Goal: Information Seeking & Learning: Compare options

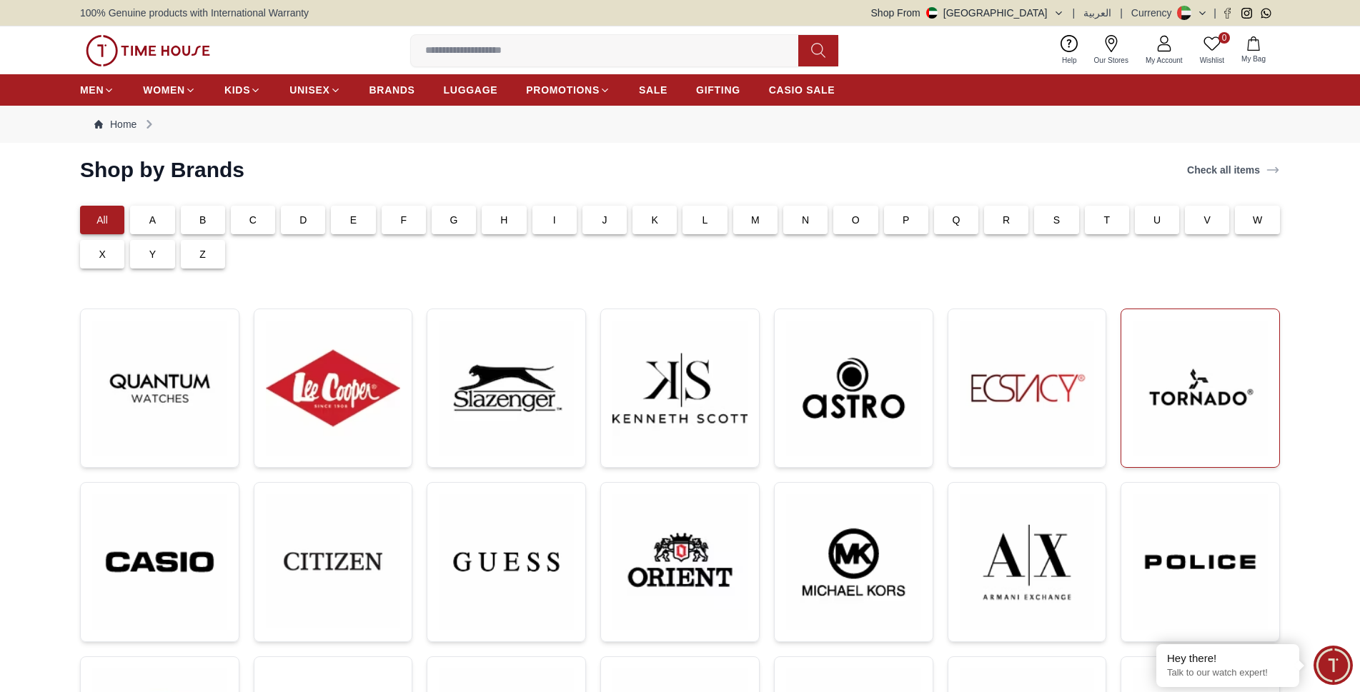
click at [1177, 388] on img at bounding box center [1199, 388] width 135 height 135
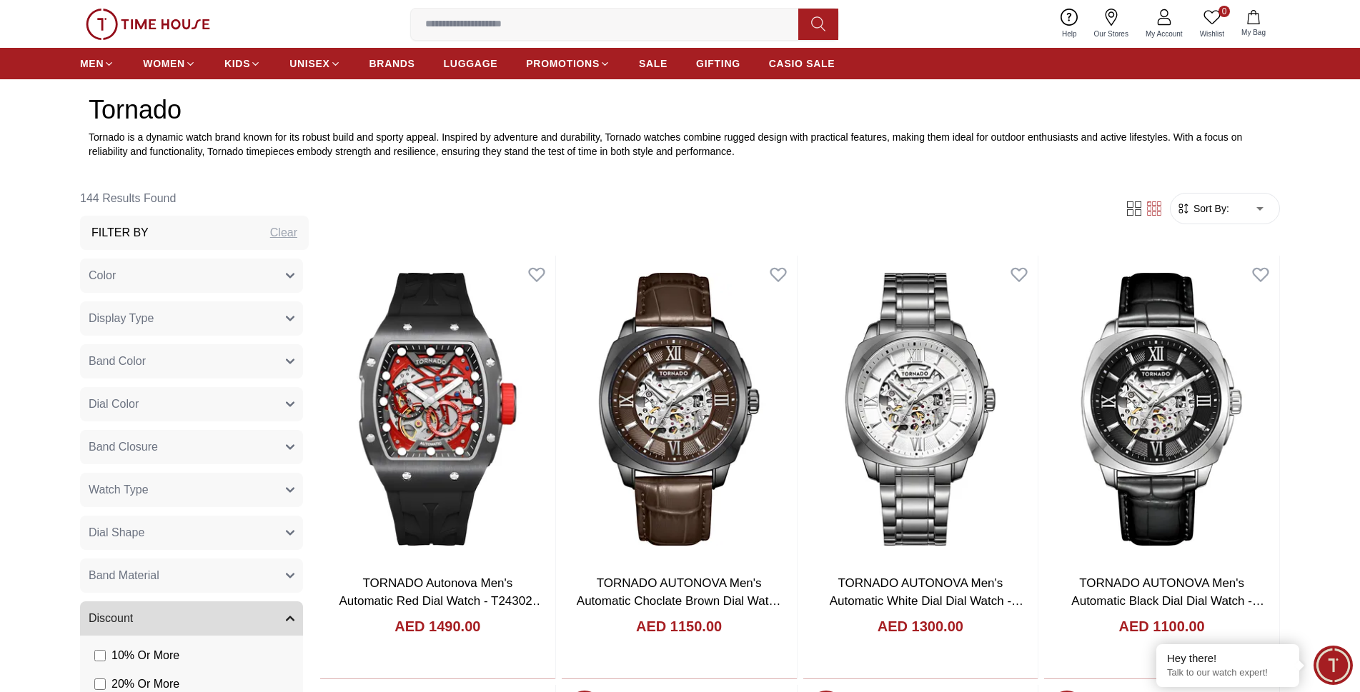
scroll to position [643, 0]
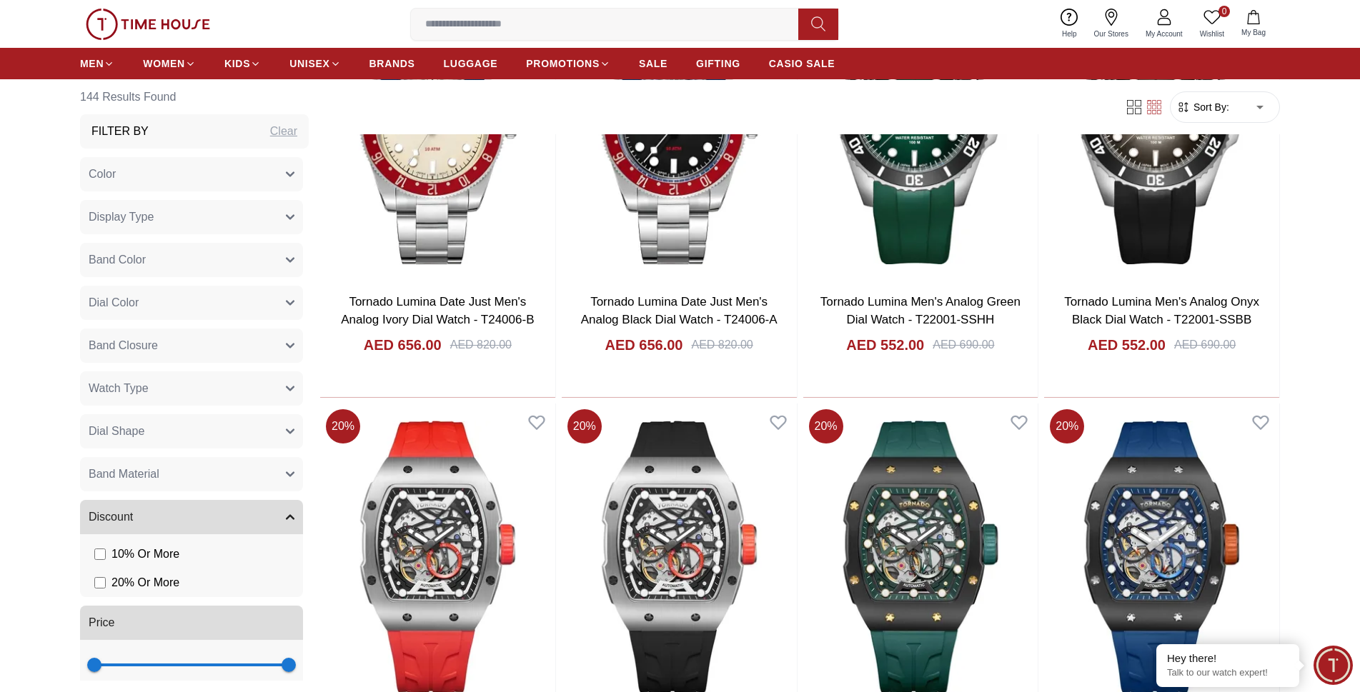
scroll to position [3572, 0]
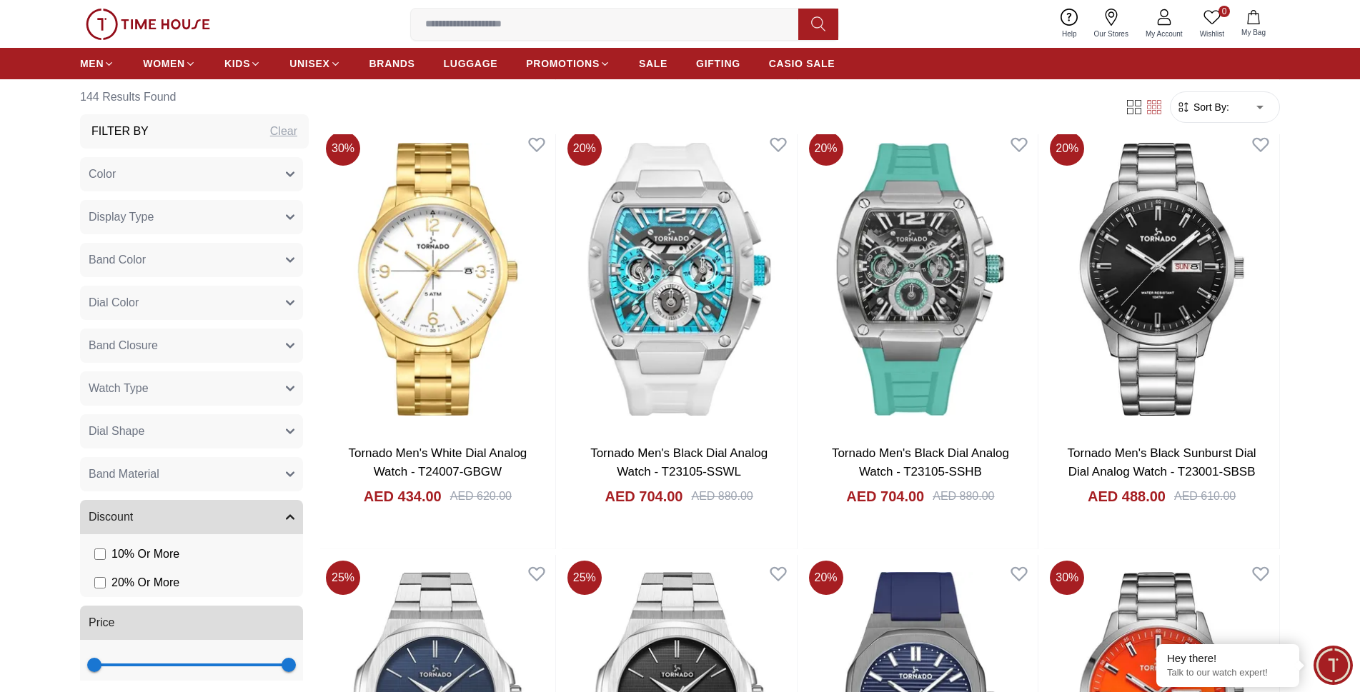
scroll to position [6430, 0]
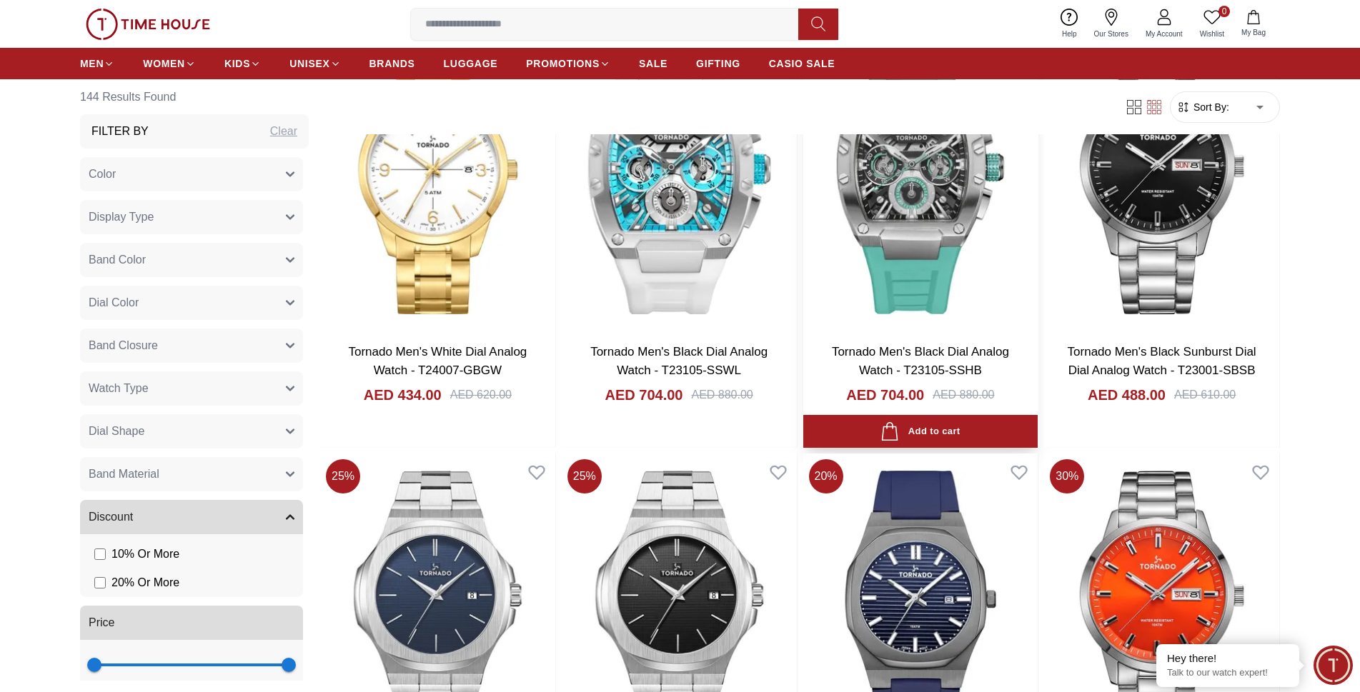
click at [923, 203] on img at bounding box center [920, 177] width 235 height 307
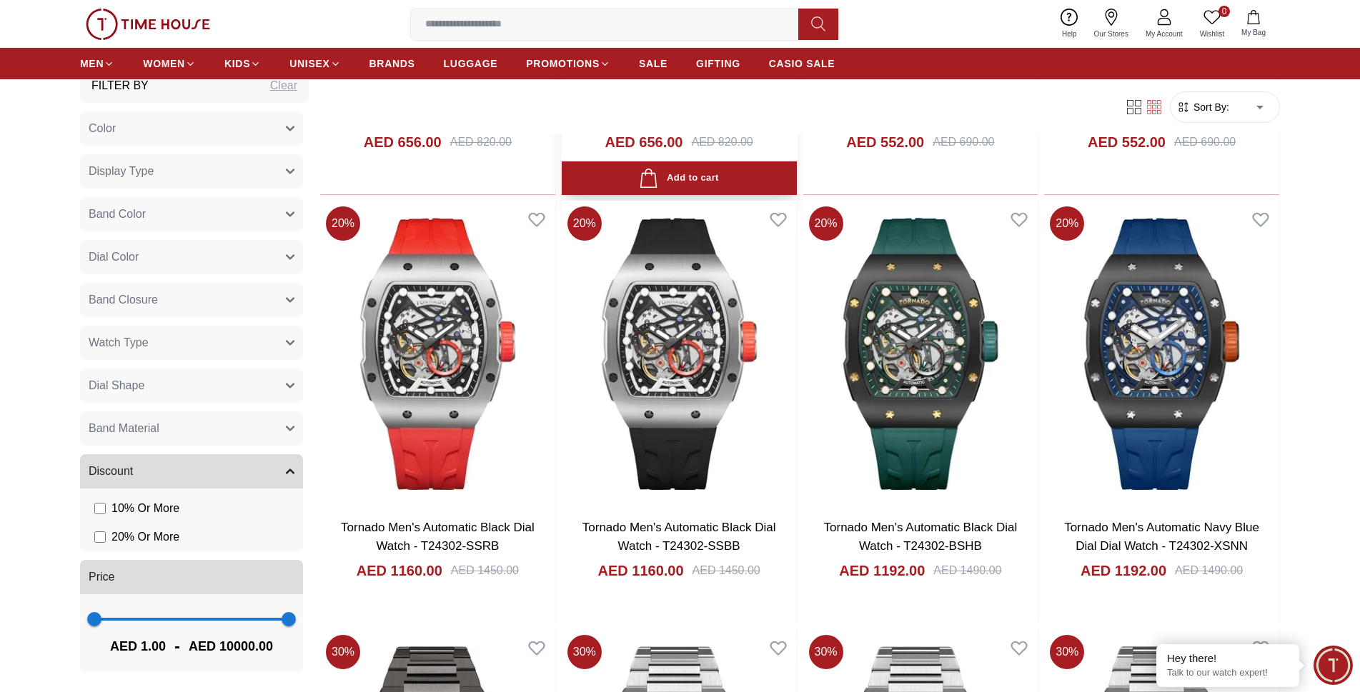
scroll to position [3686, 0]
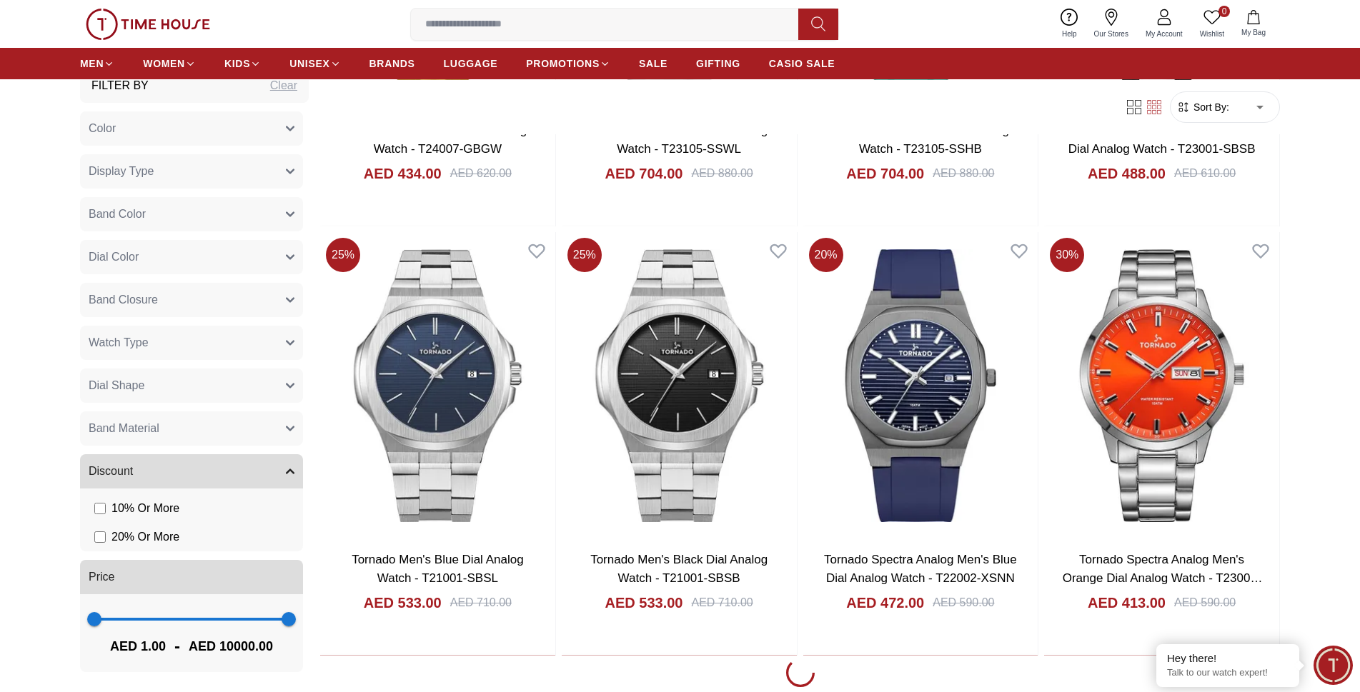
scroll to position [6626, 0]
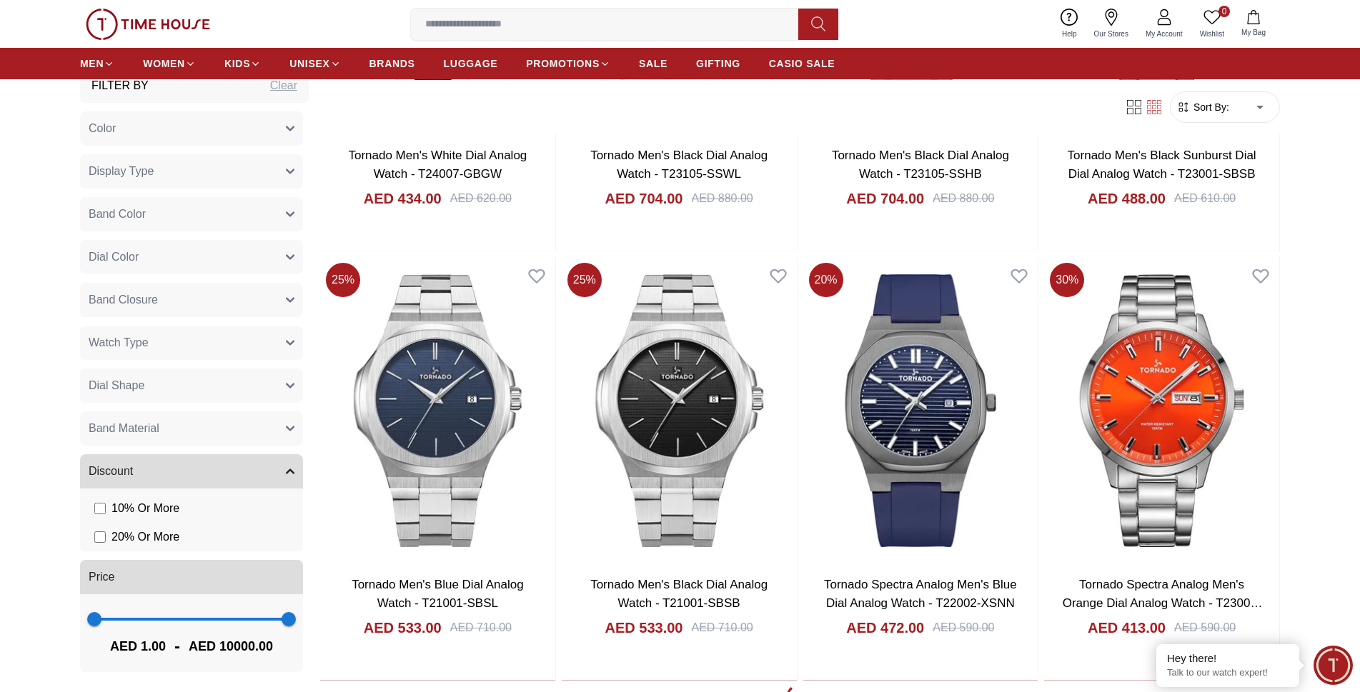
click at [286, 387] on icon "button" at bounding box center [290, 385] width 9 height 9
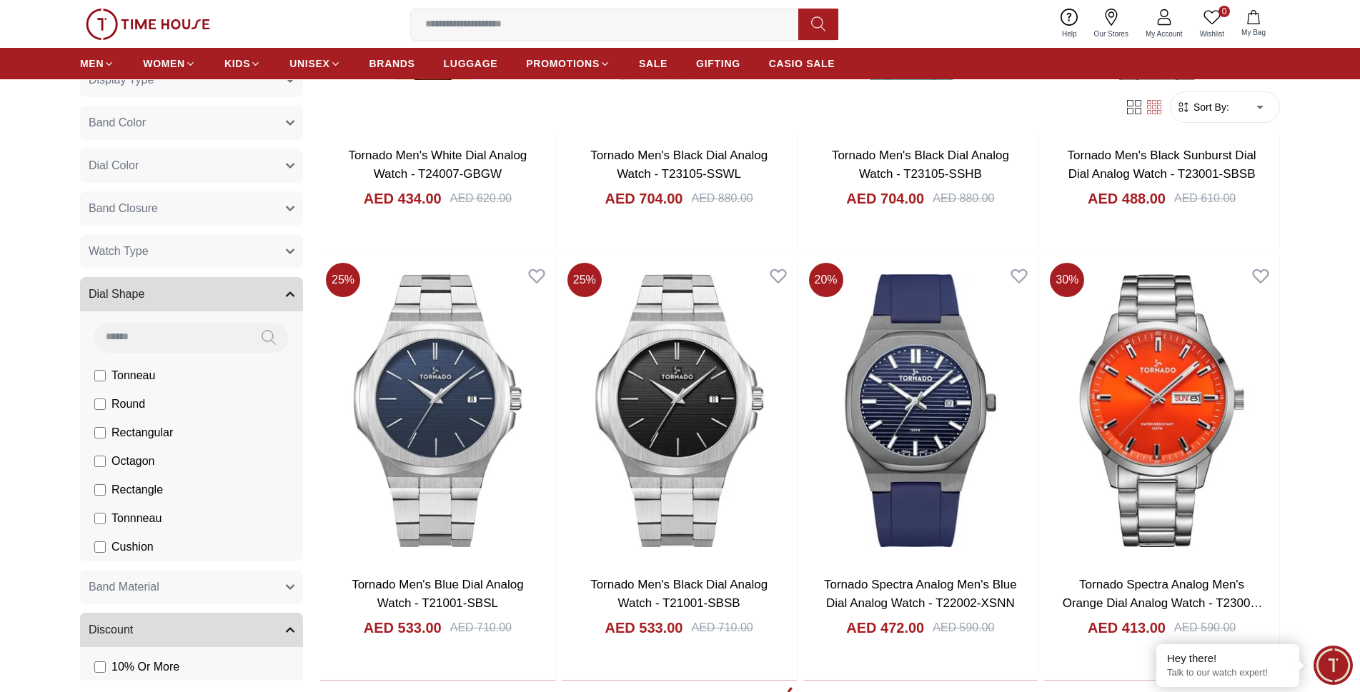
scroll to position [189, 0]
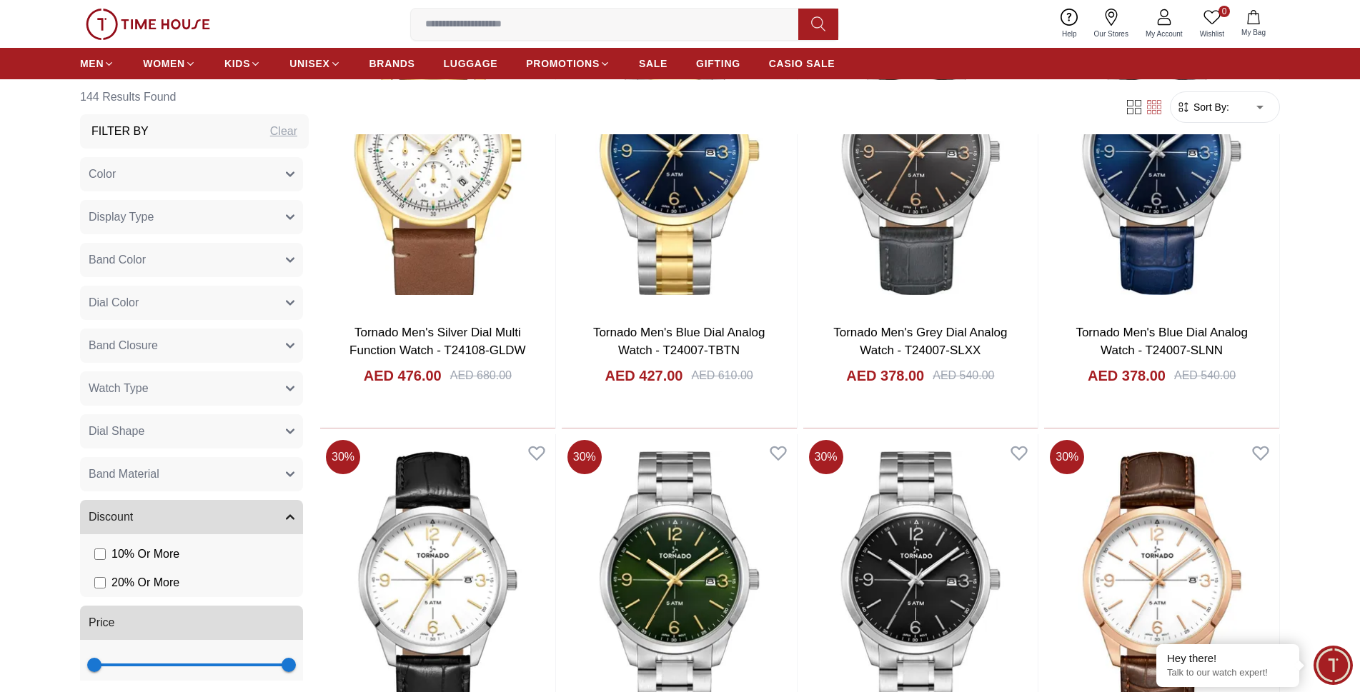
scroll to position [5695, 0]
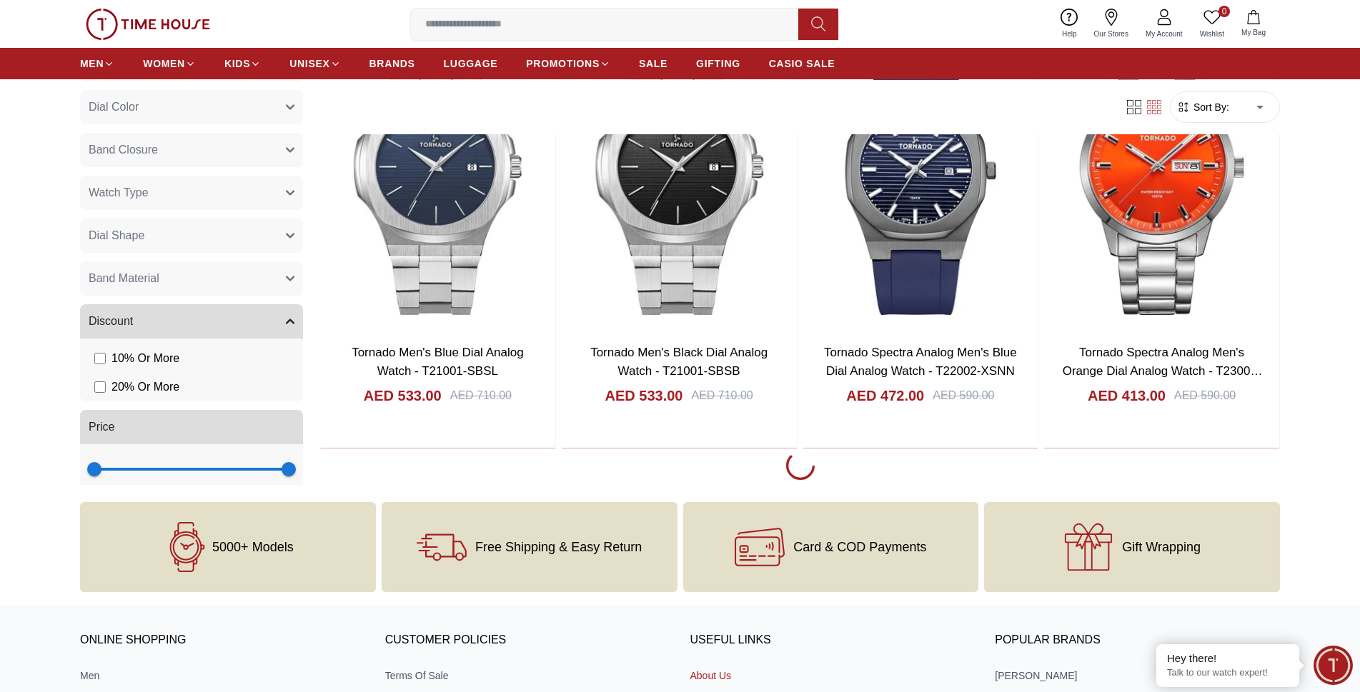
scroll to position [6841, 0]
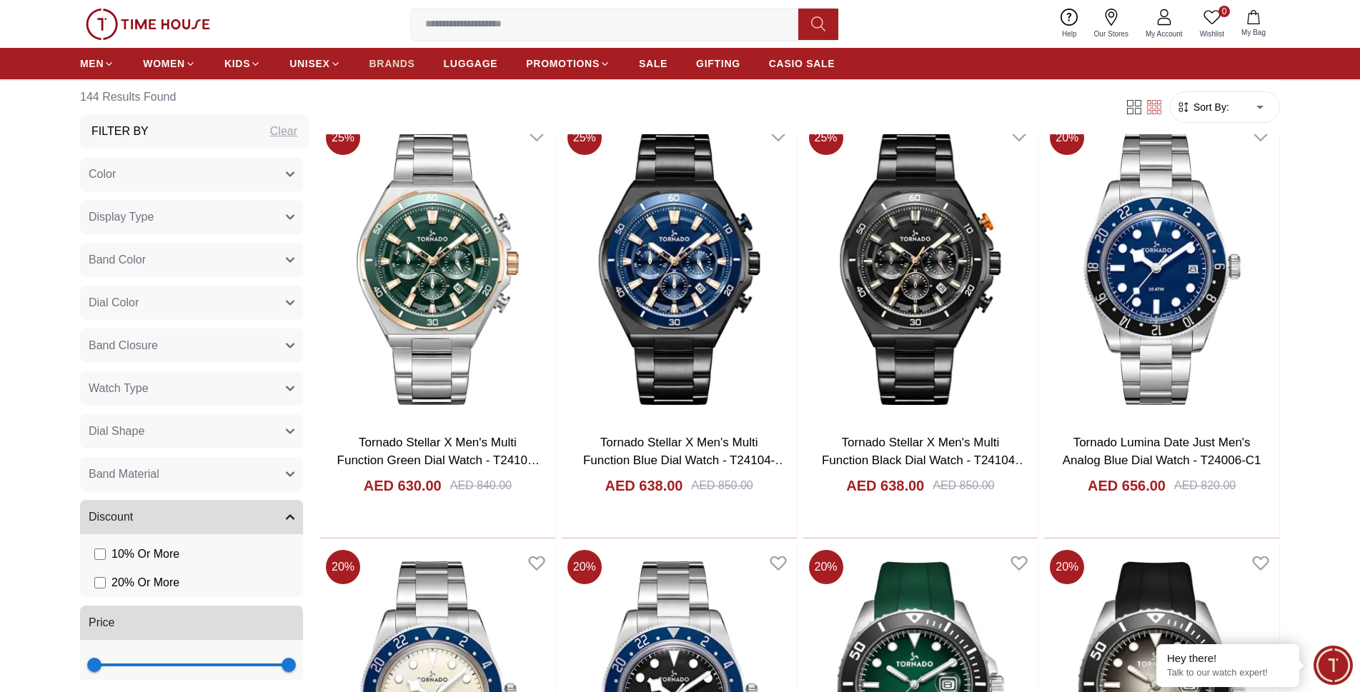
click at [388, 61] on span "BRANDS" at bounding box center [392, 63] width 46 height 14
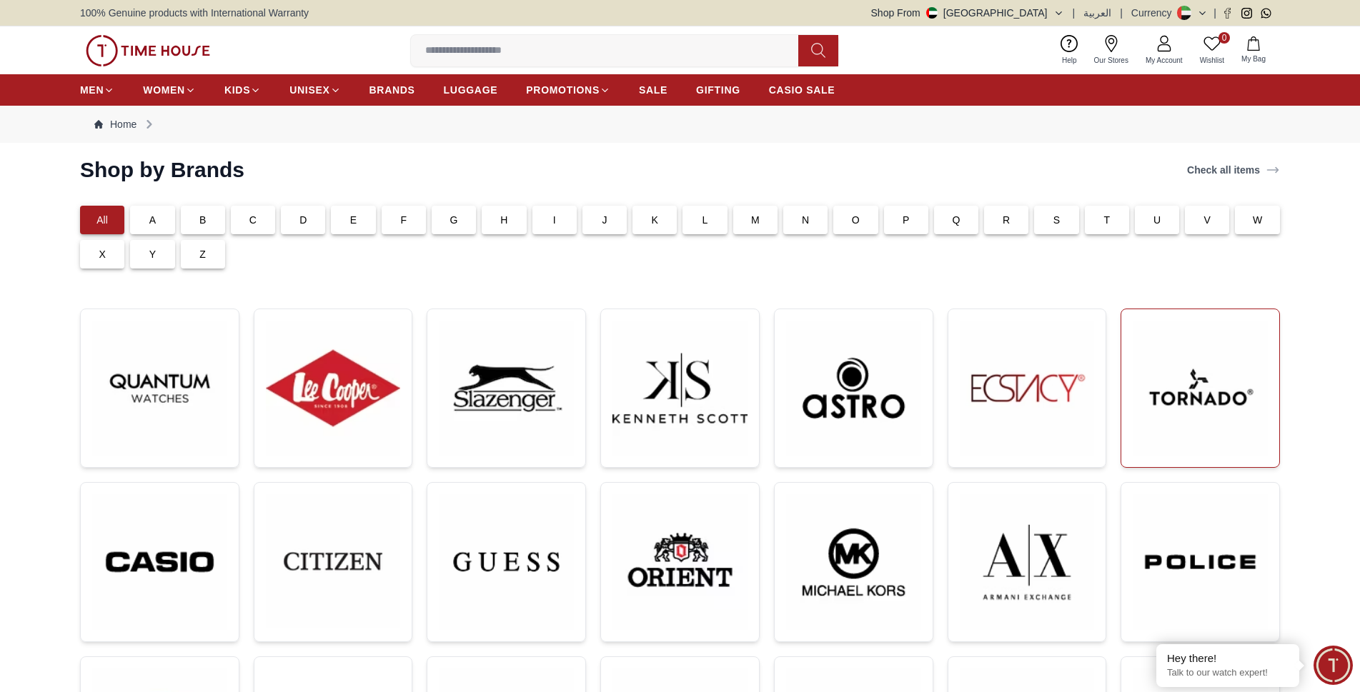
click at [1219, 370] on img at bounding box center [1199, 388] width 135 height 135
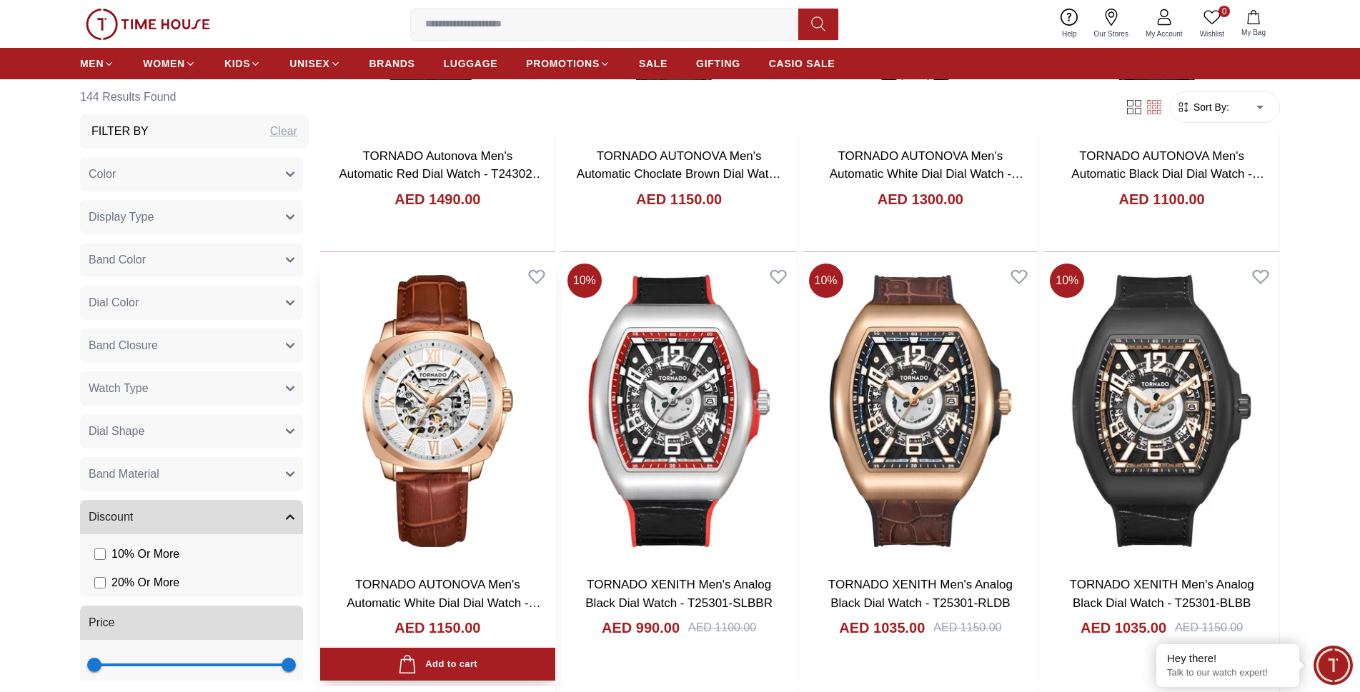
scroll to position [1072, 0]
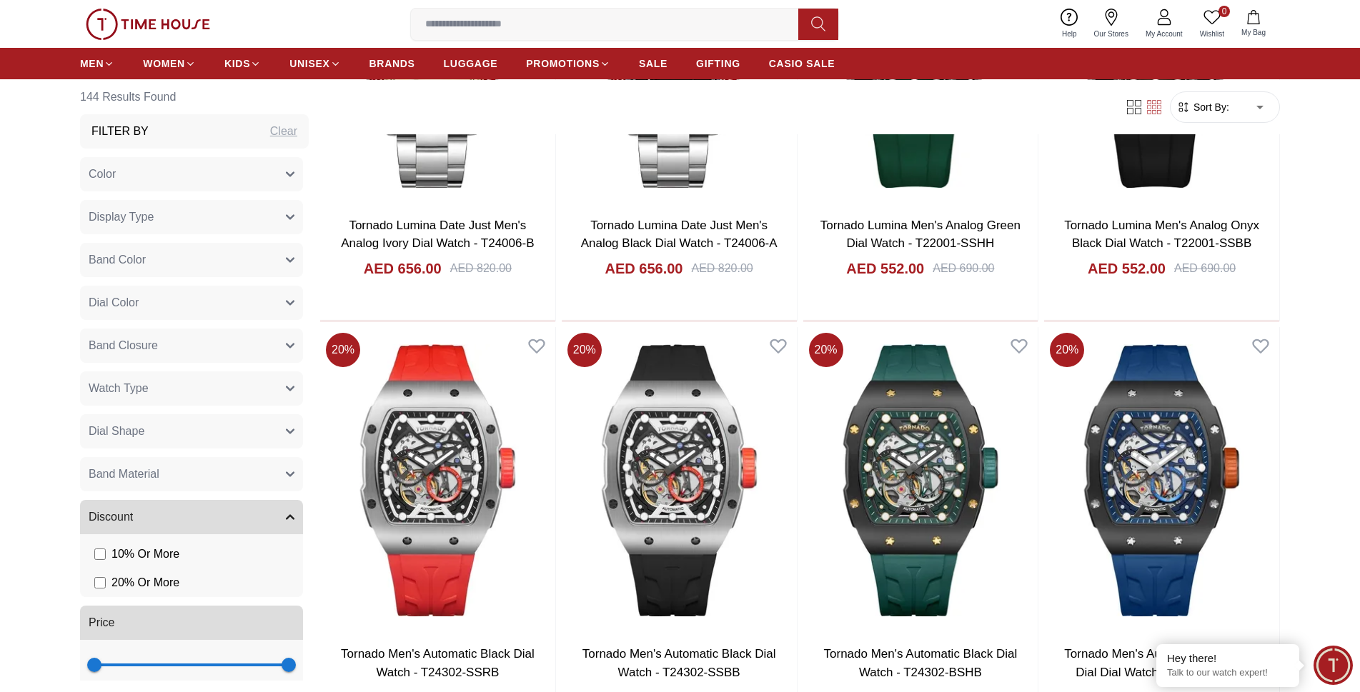
scroll to position [3572, 0]
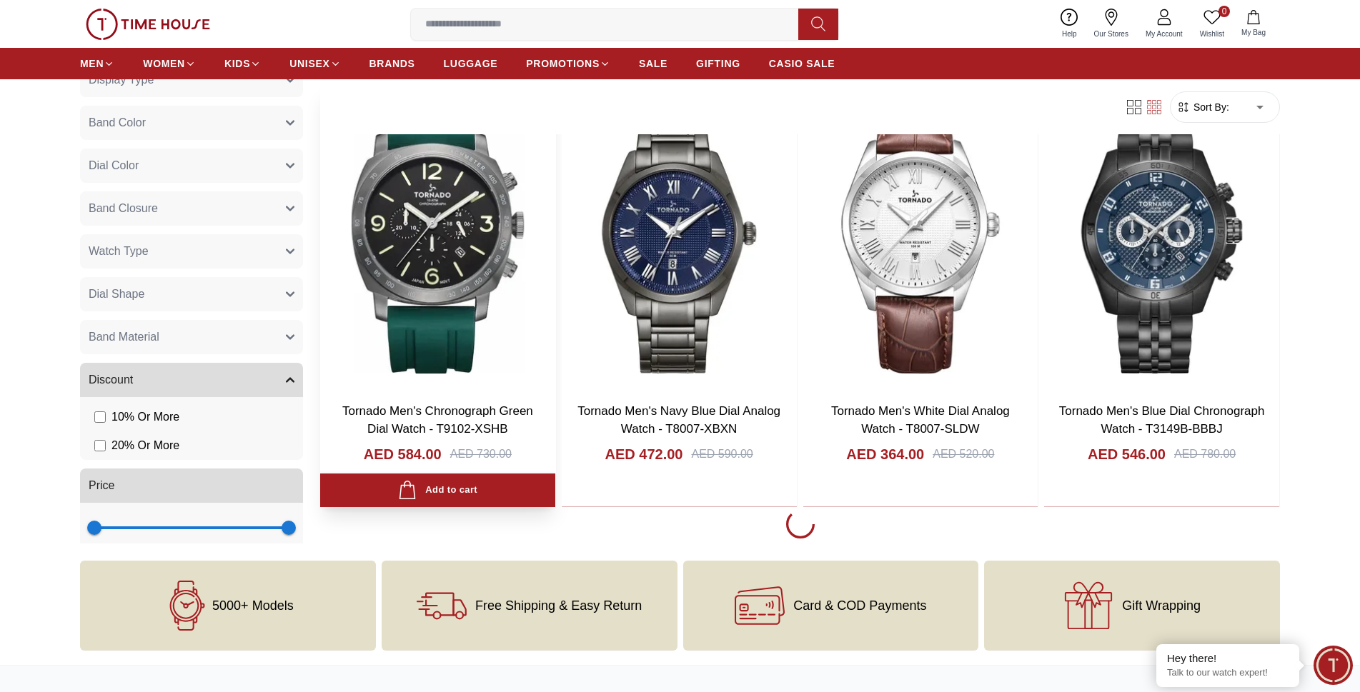
scroll to position [4858, 0]
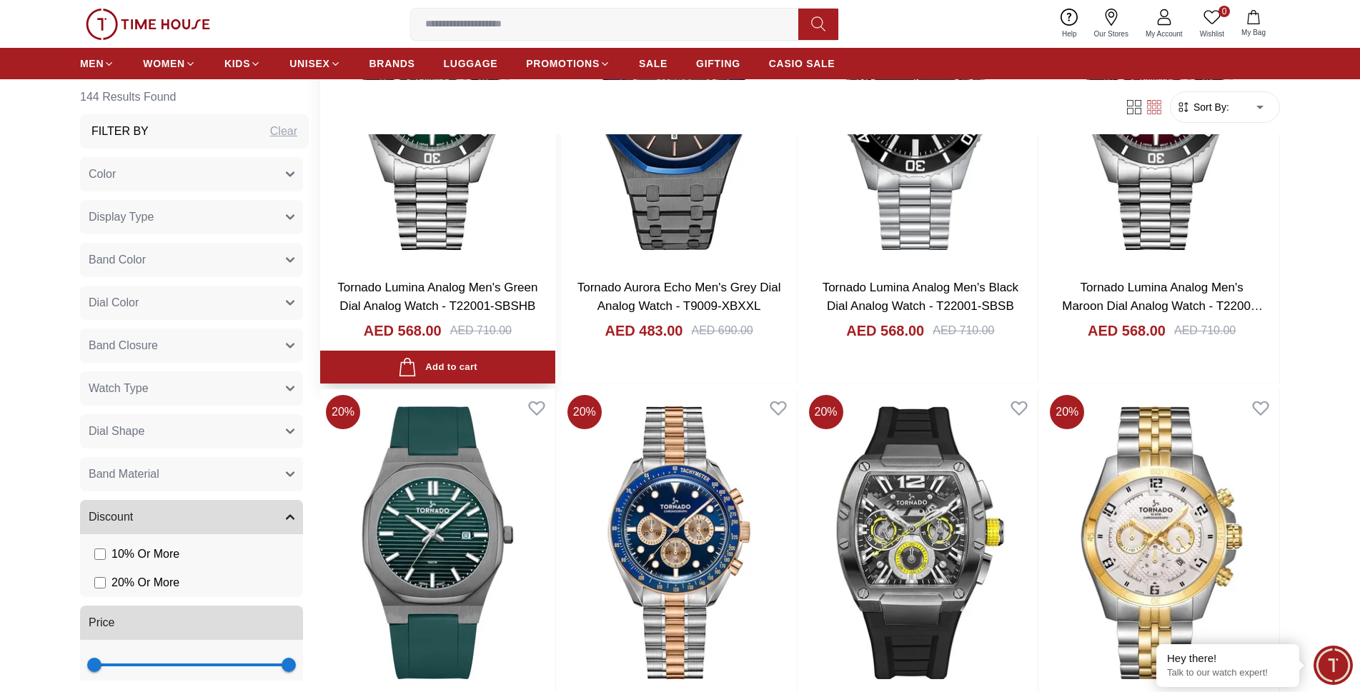
scroll to position [8644, 0]
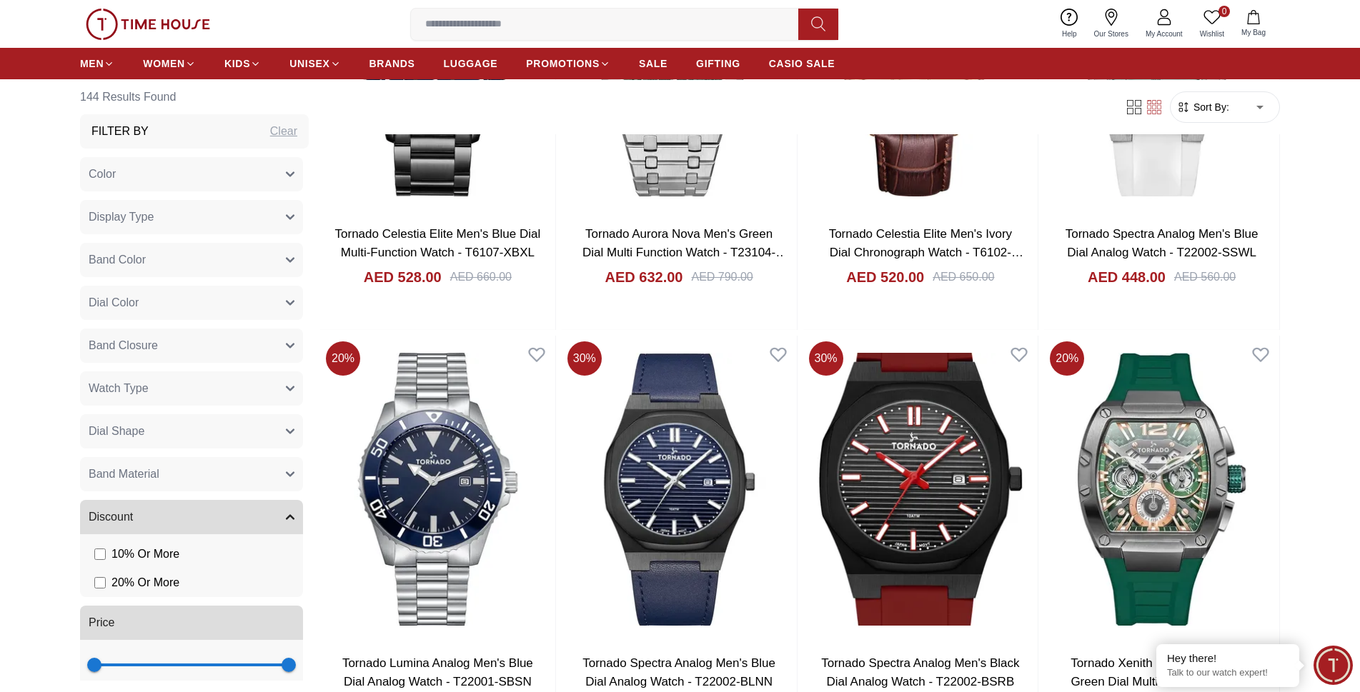
scroll to position [10888, 0]
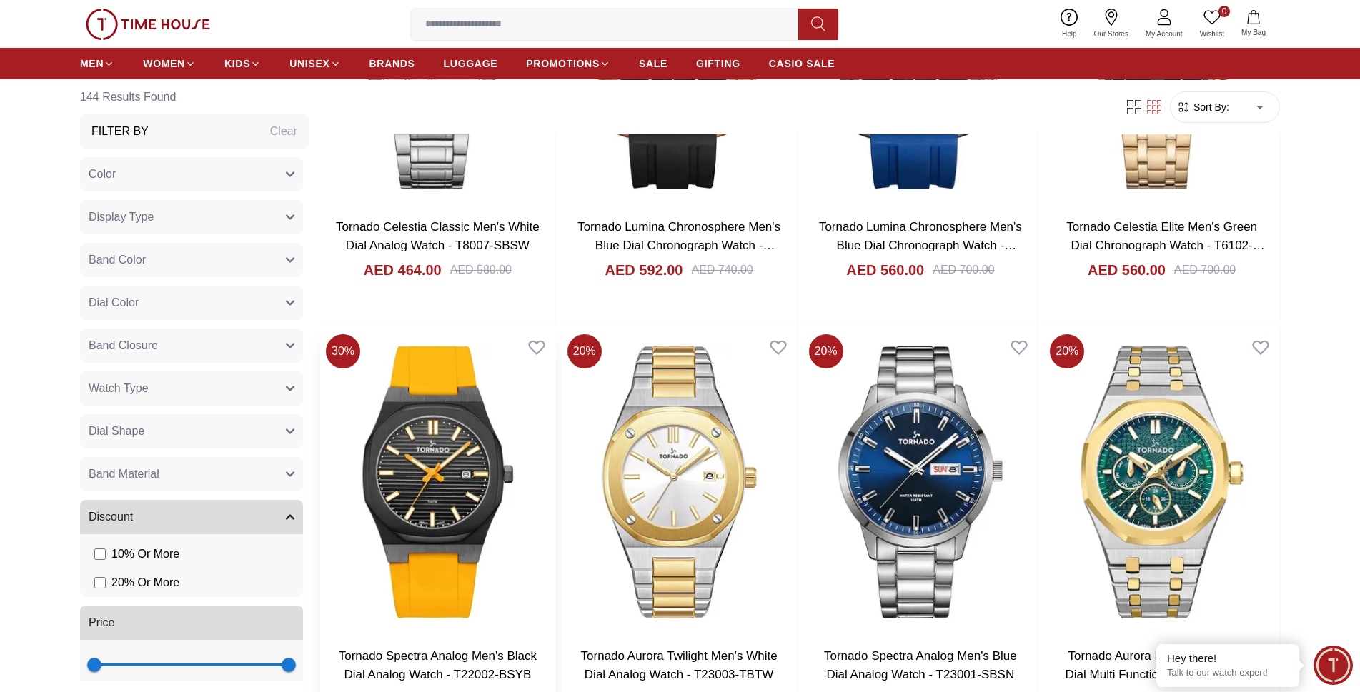
scroll to position [13060, 0]
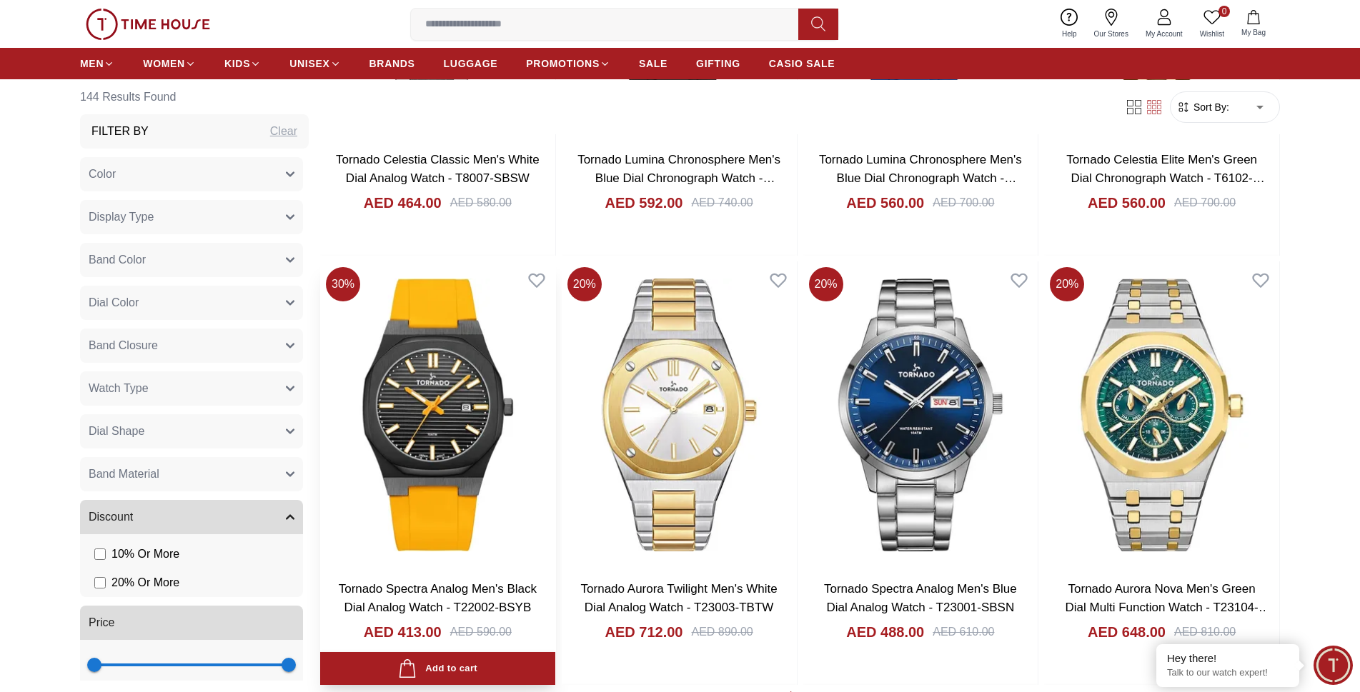
scroll to position [13431, 0]
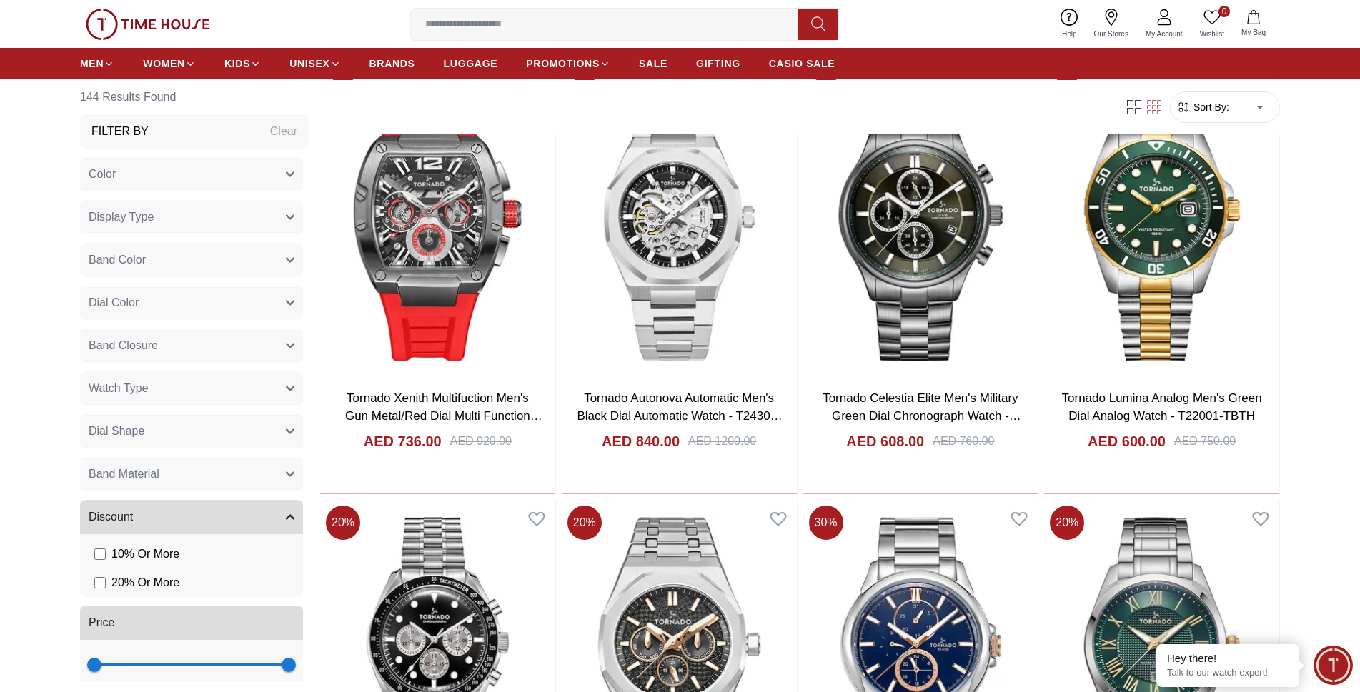
scroll to position [11889, 0]
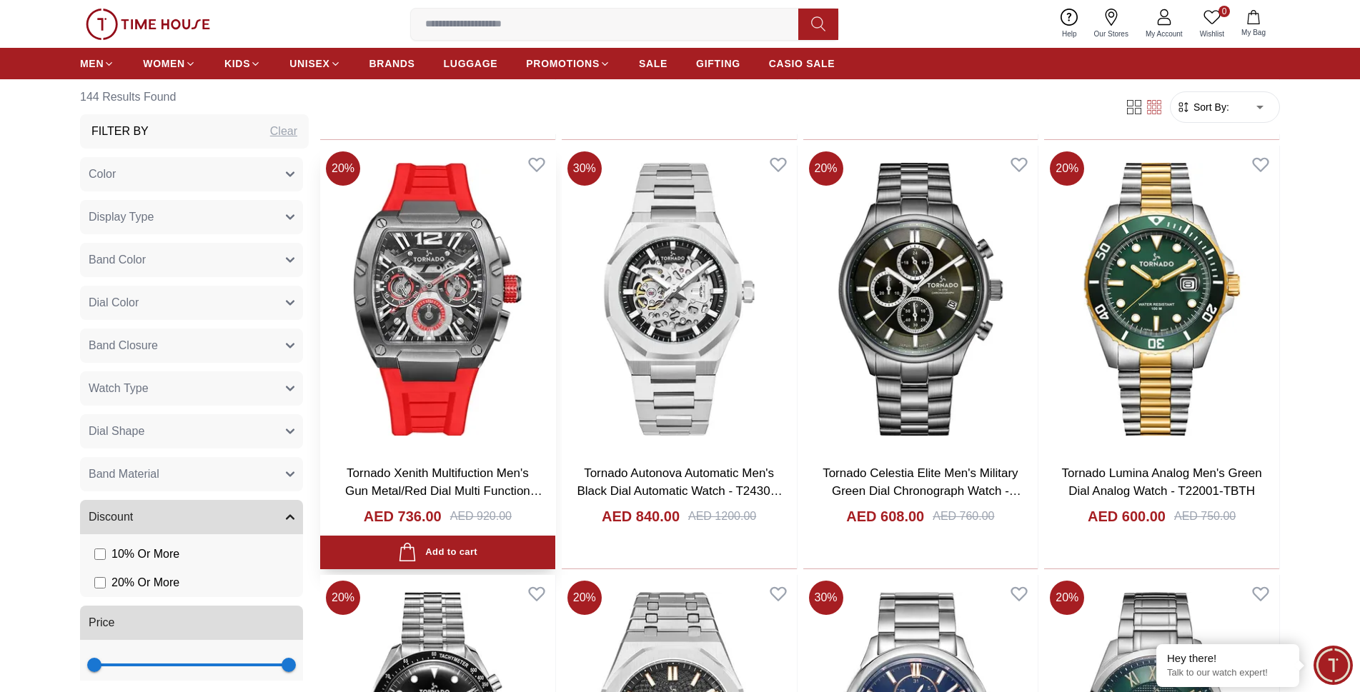
click at [444, 307] on img at bounding box center [437, 299] width 235 height 307
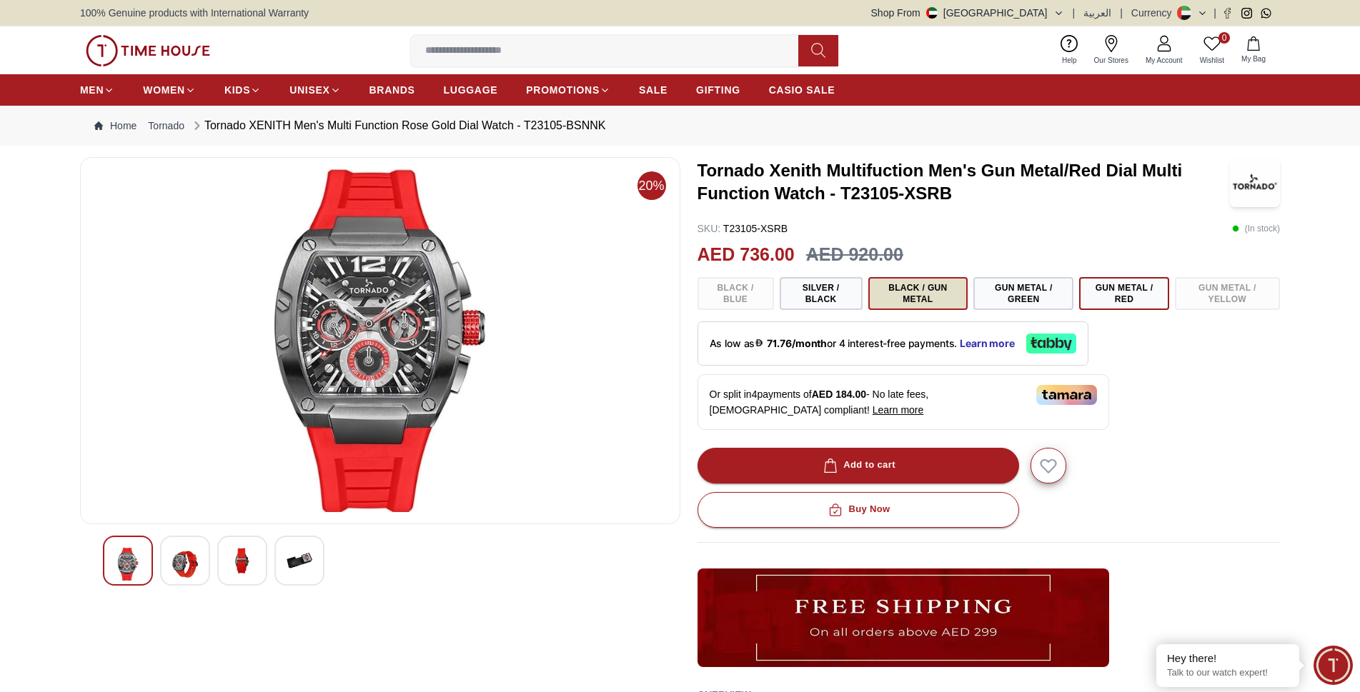
click at [937, 294] on button "Black / Gun Metal" at bounding box center [918, 293] width 100 height 33
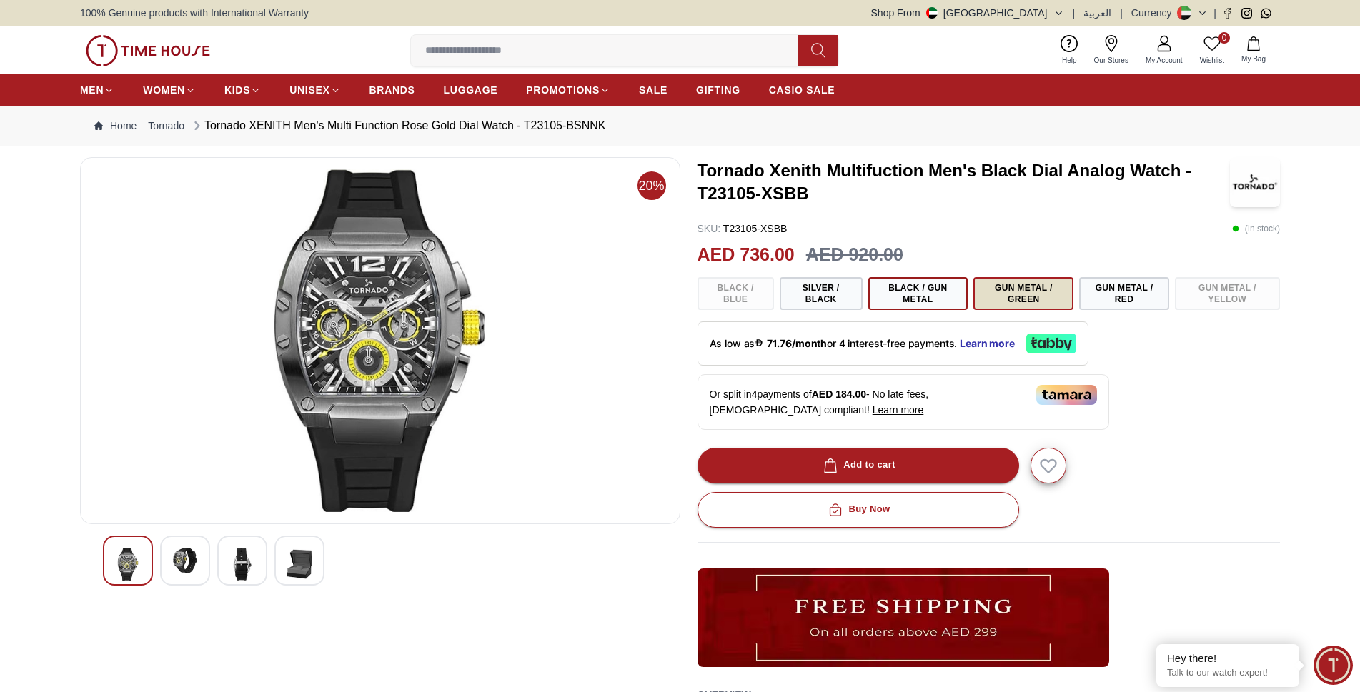
click at [1031, 300] on button "Gun Metal / Green" at bounding box center [1023, 293] width 100 height 33
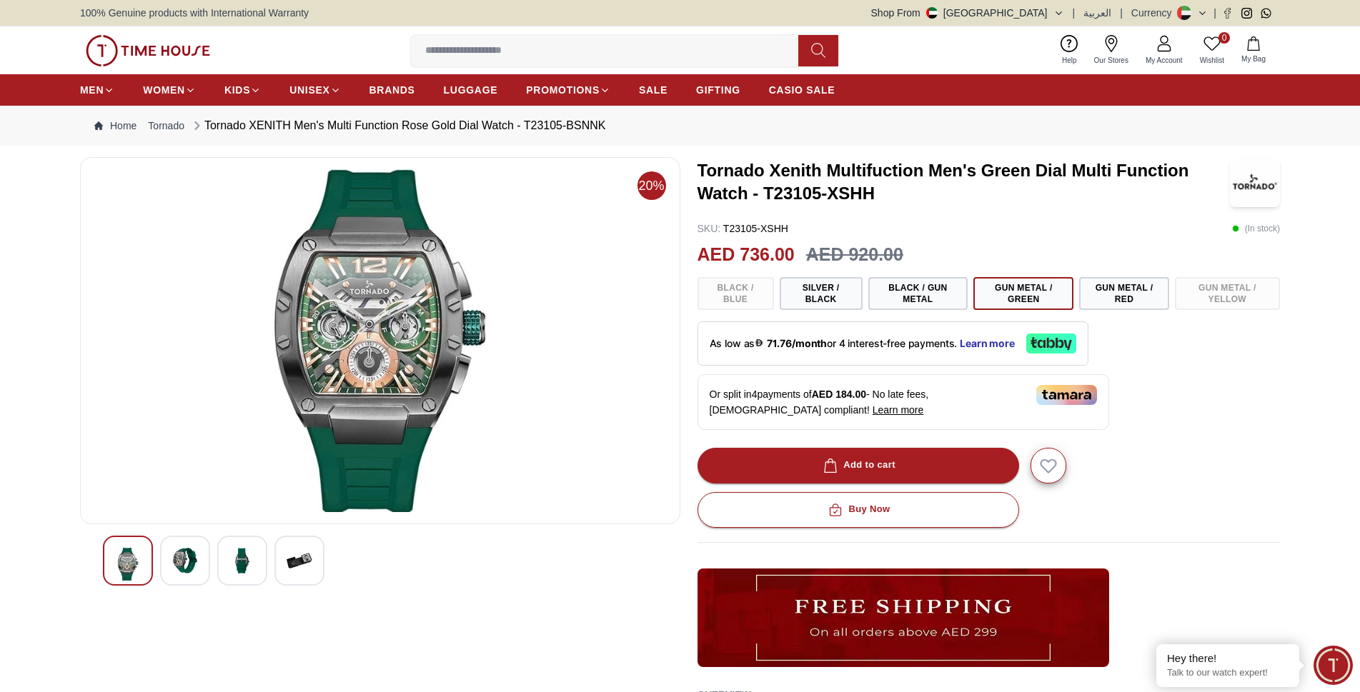
click at [731, 294] on div "Black / Blue Silver / Black Black / Gun Metal Gun Metal / Green Gun Metal / Red…" at bounding box center [988, 293] width 583 height 33
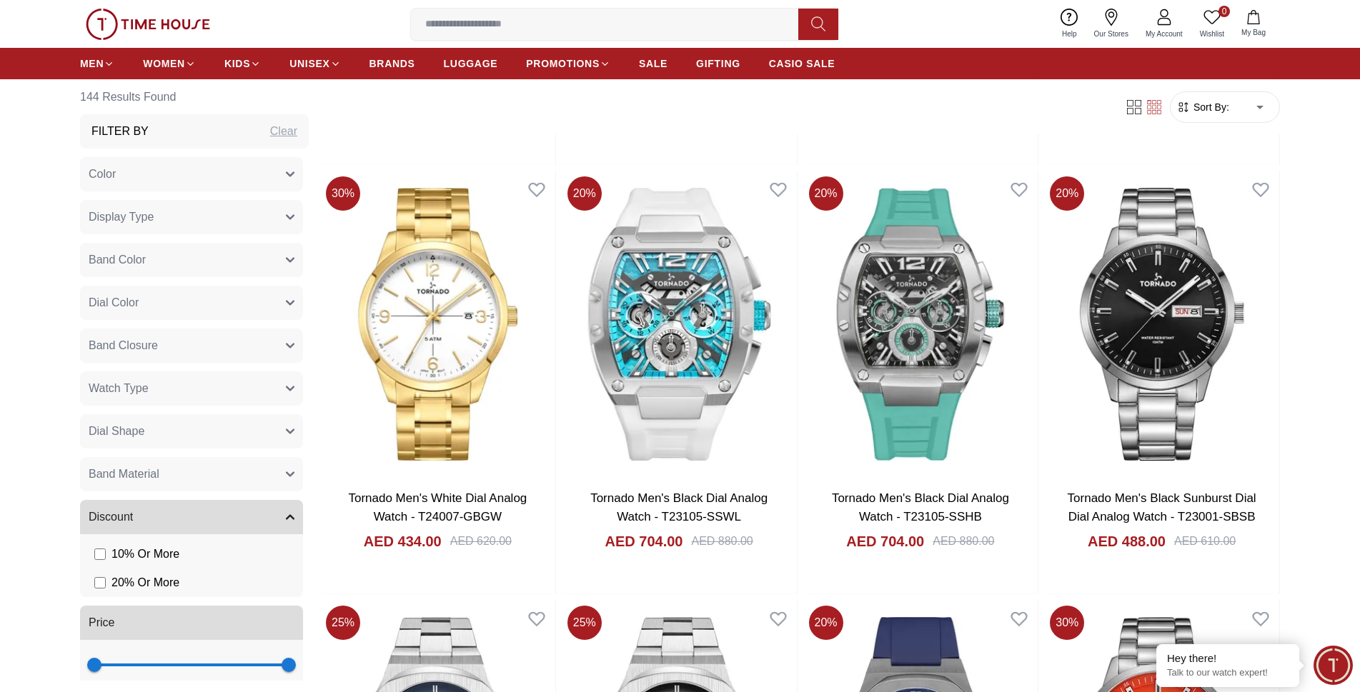
scroll to position [6330, 0]
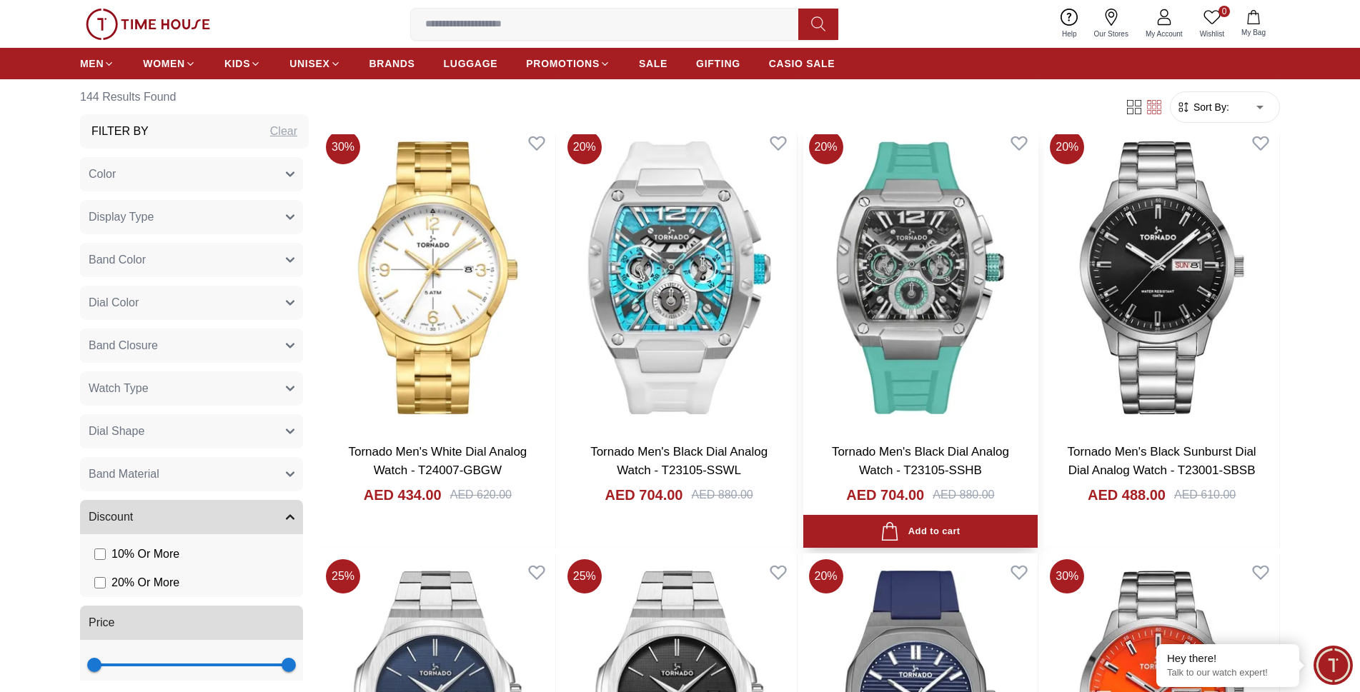
click at [886, 329] on img at bounding box center [920, 277] width 235 height 307
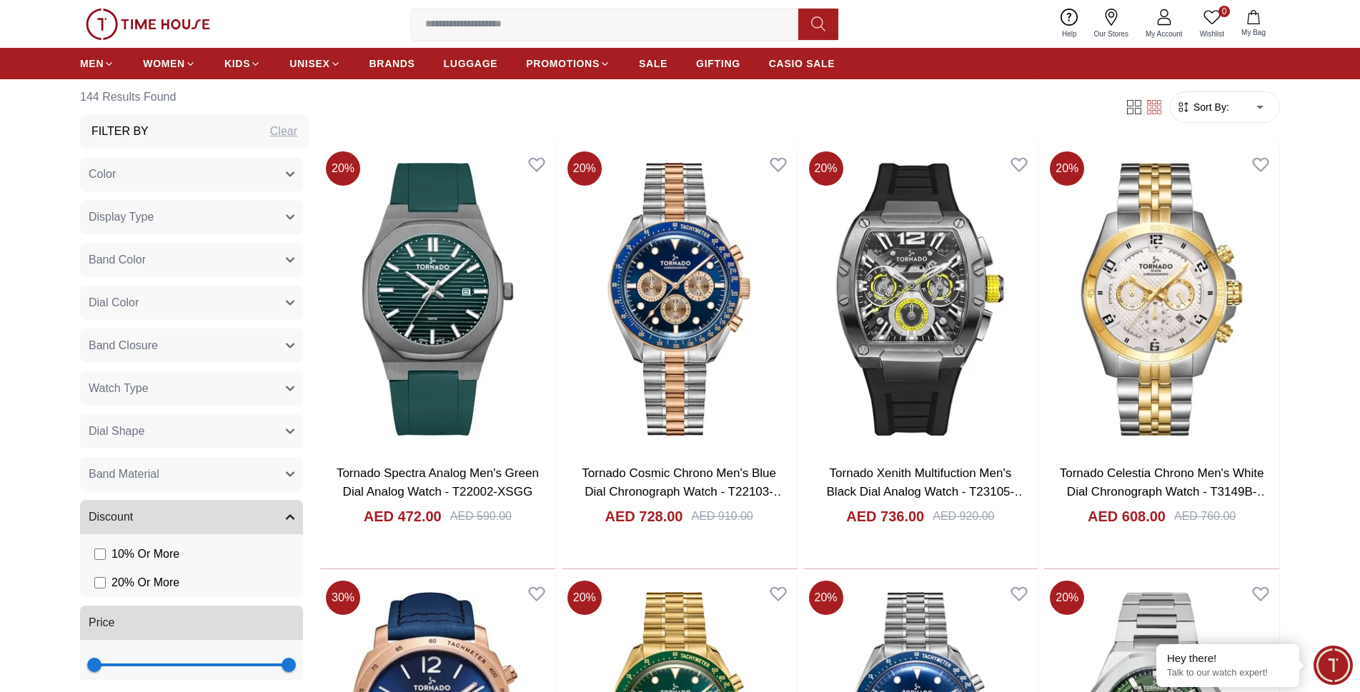
scroll to position [8902, 0]
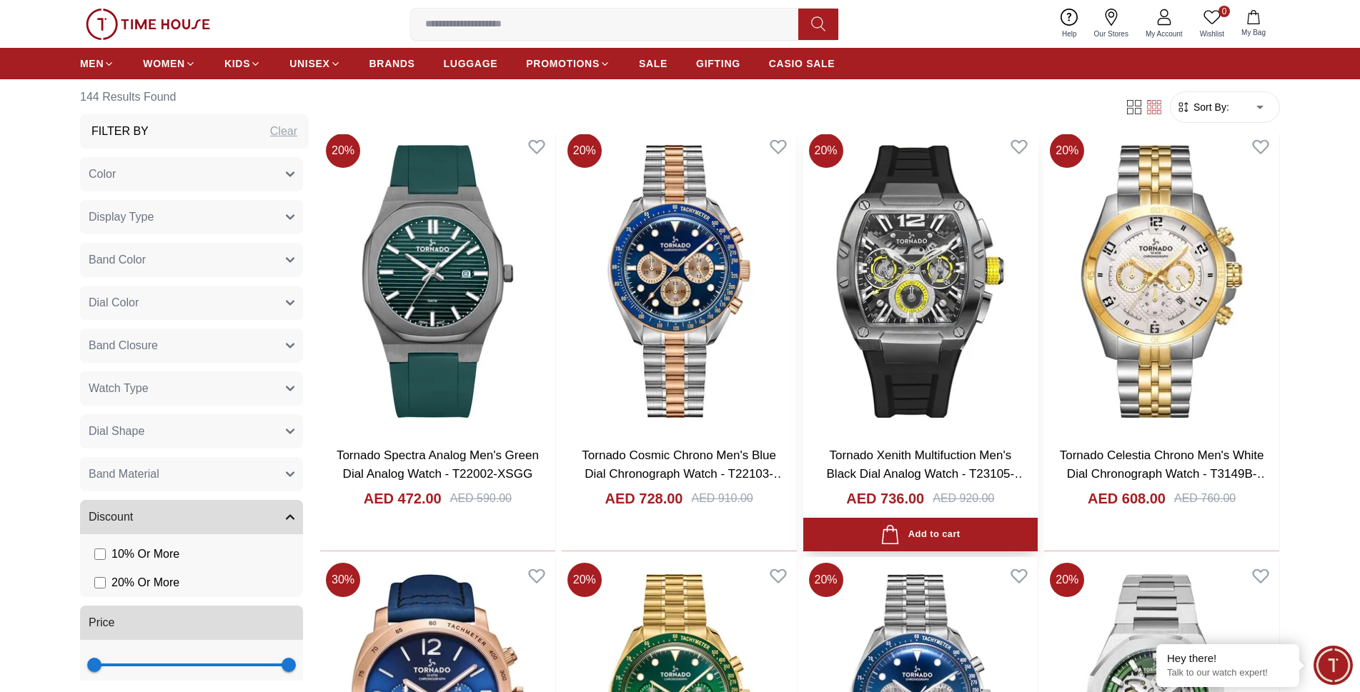
click at [937, 324] on img at bounding box center [920, 281] width 235 height 307
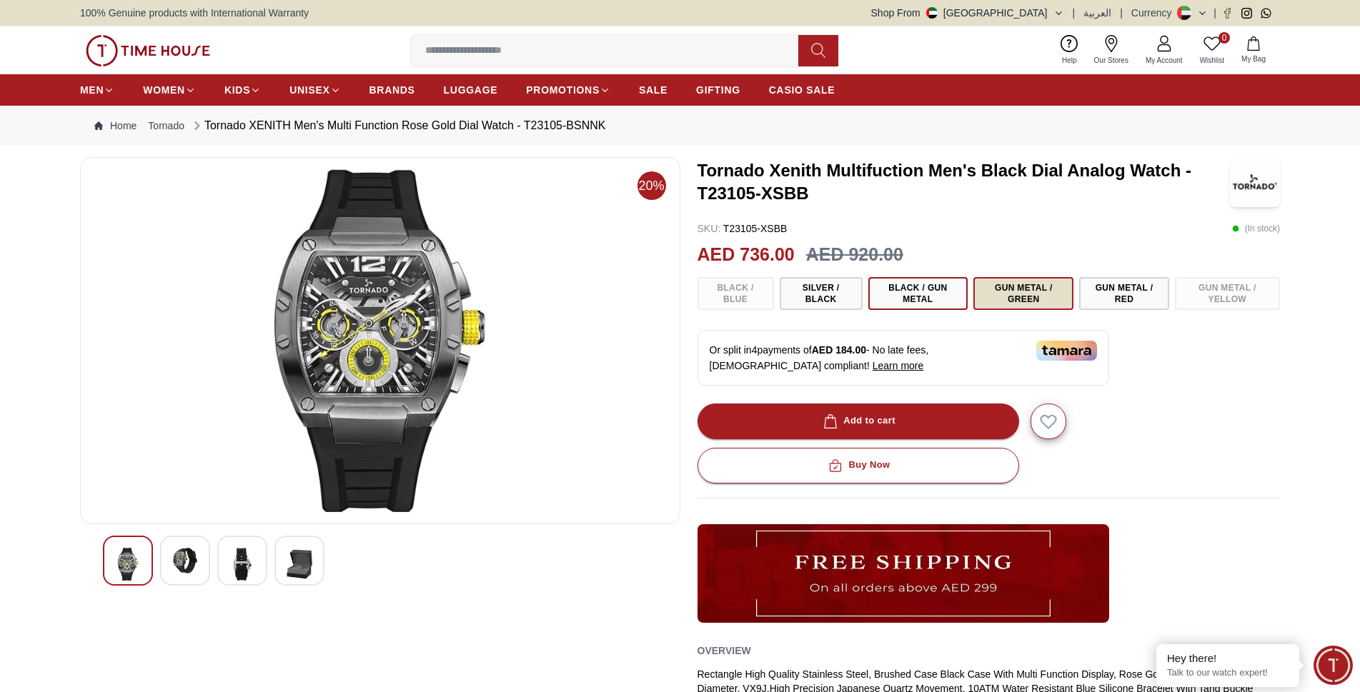
click at [1027, 294] on button "Gun Metal / Green" at bounding box center [1023, 293] width 100 height 33
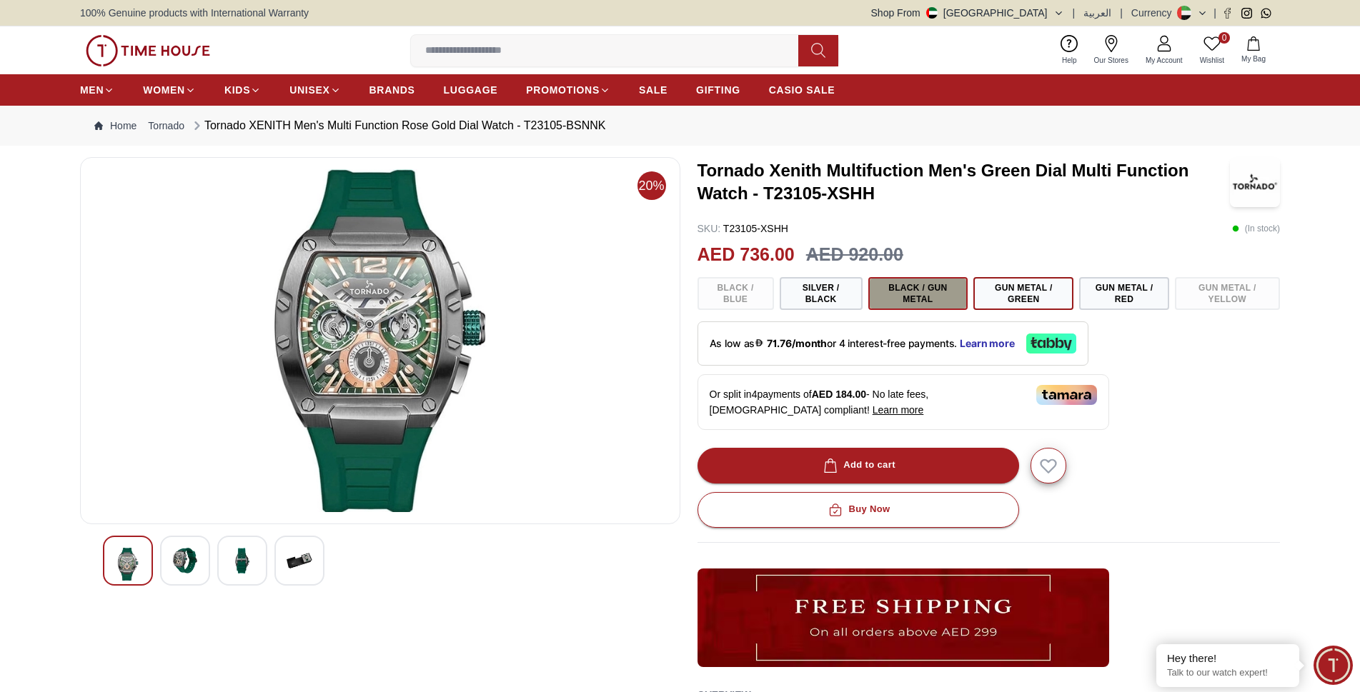
click at [948, 294] on button "Black / Gun Metal" at bounding box center [918, 293] width 100 height 33
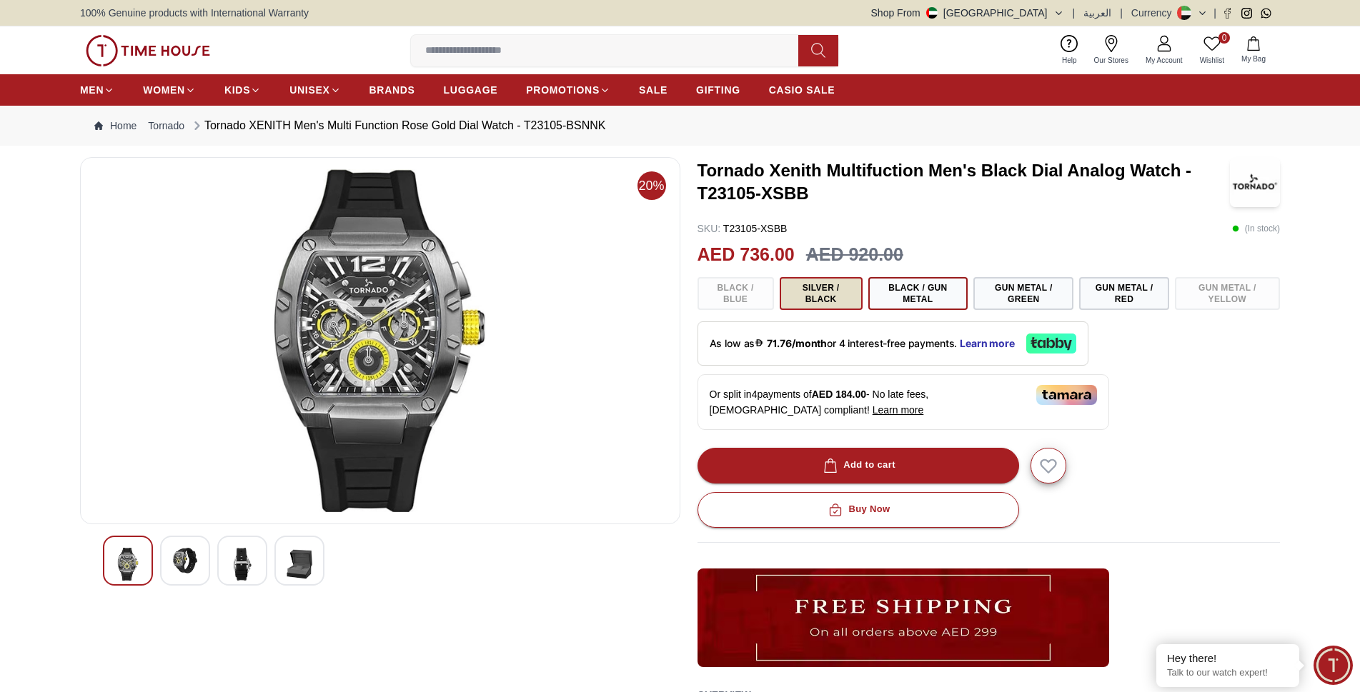
click at [838, 293] on button "Silver / Black" at bounding box center [820, 293] width 83 height 33
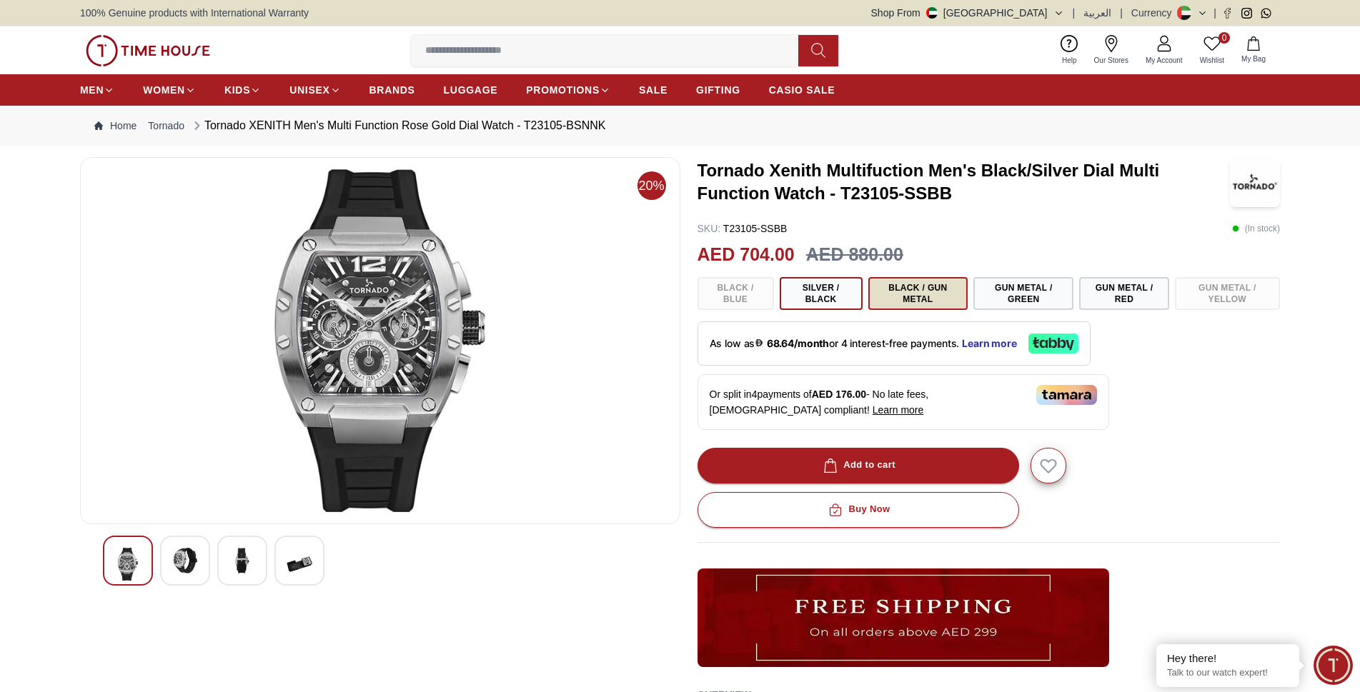
click at [900, 289] on button "Black / Gun Metal" at bounding box center [918, 293] width 100 height 33
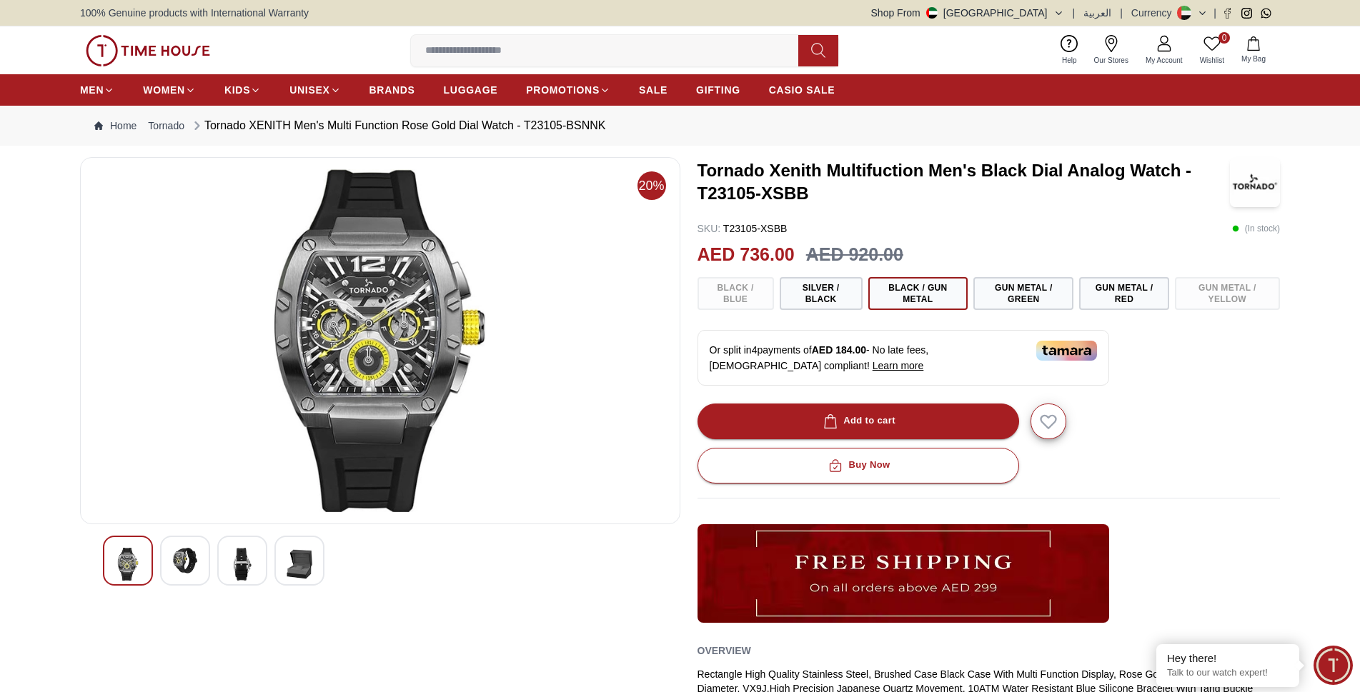
click at [737, 291] on div "Black / Blue Silver / Black Black / Gun Metal Gun Metal / Green Gun Metal / Red…" at bounding box center [988, 293] width 583 height 33
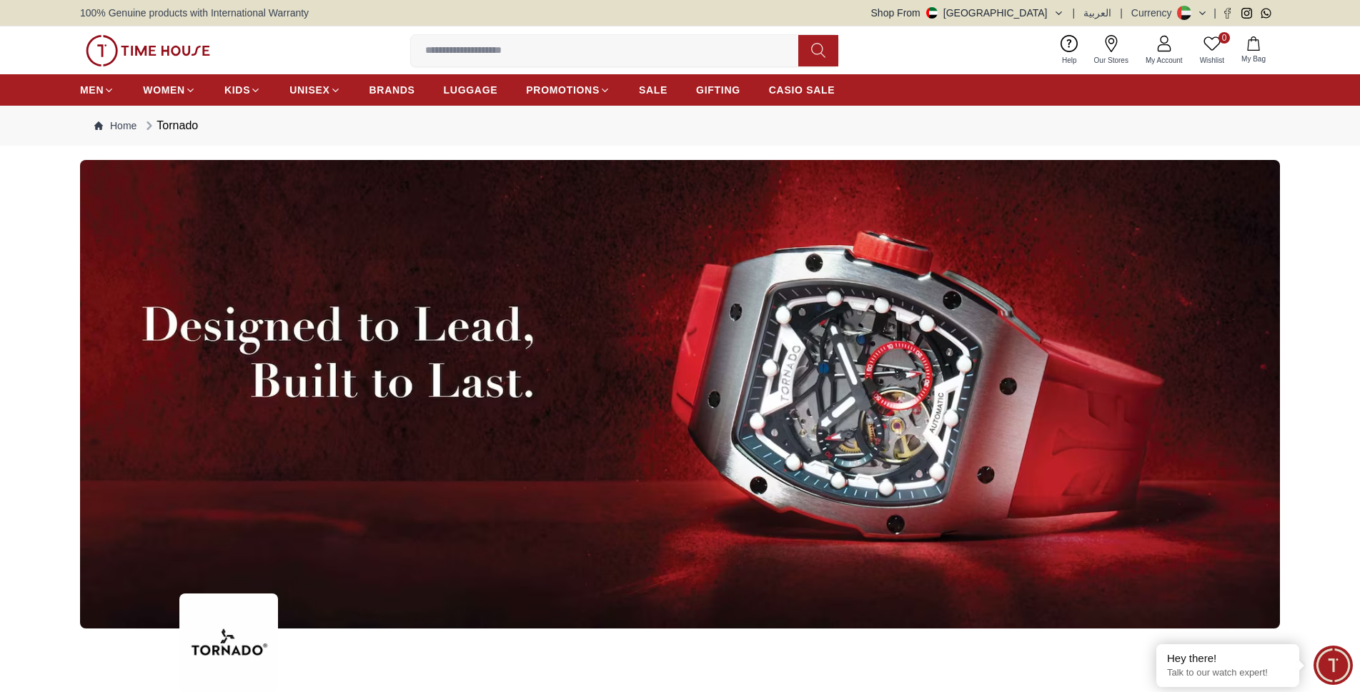
scroll to position [1972, 0]
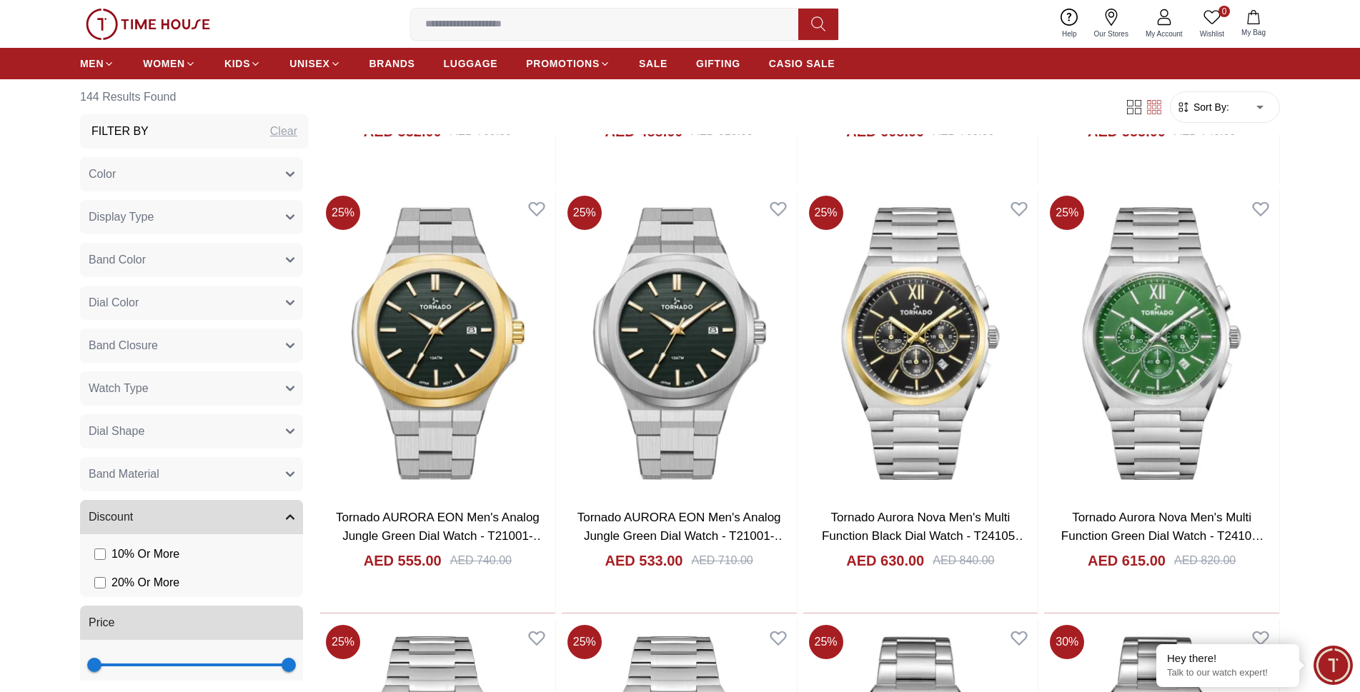
click at [286, 472] on icon "button" at bounding box center [290, 474] width 9 height 9
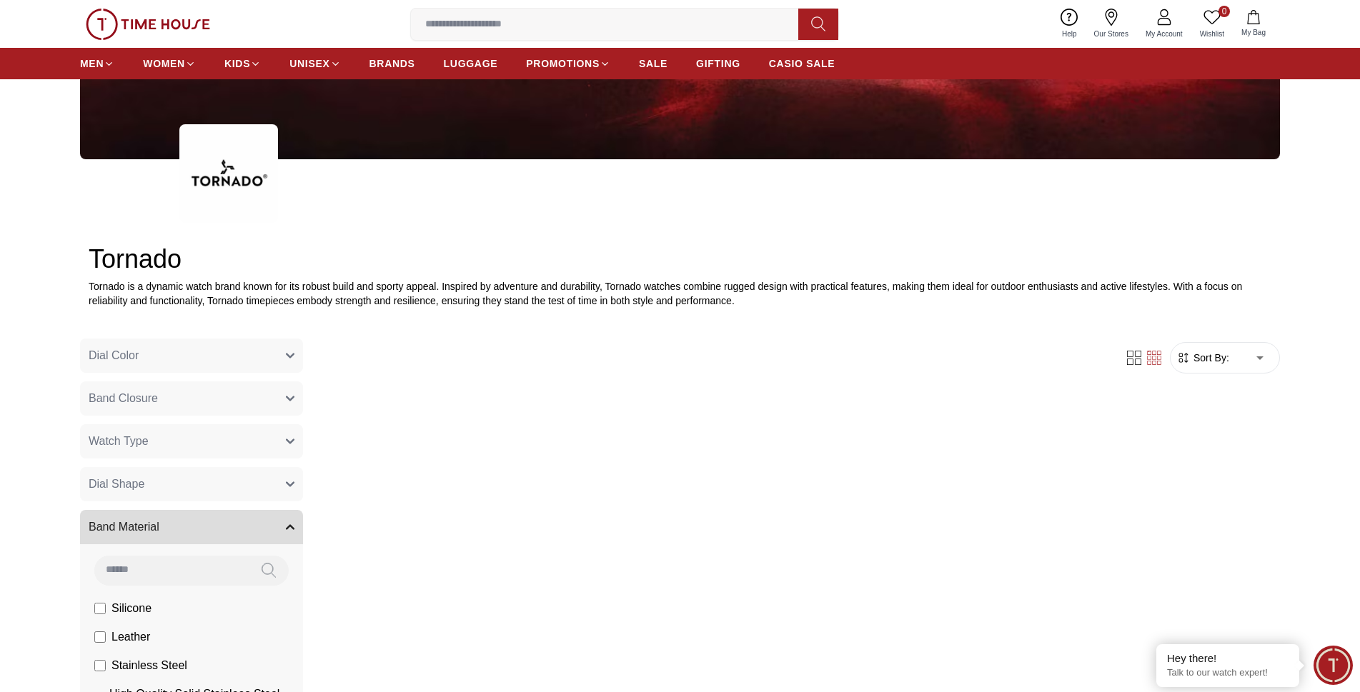
scroll to position [224, 0]
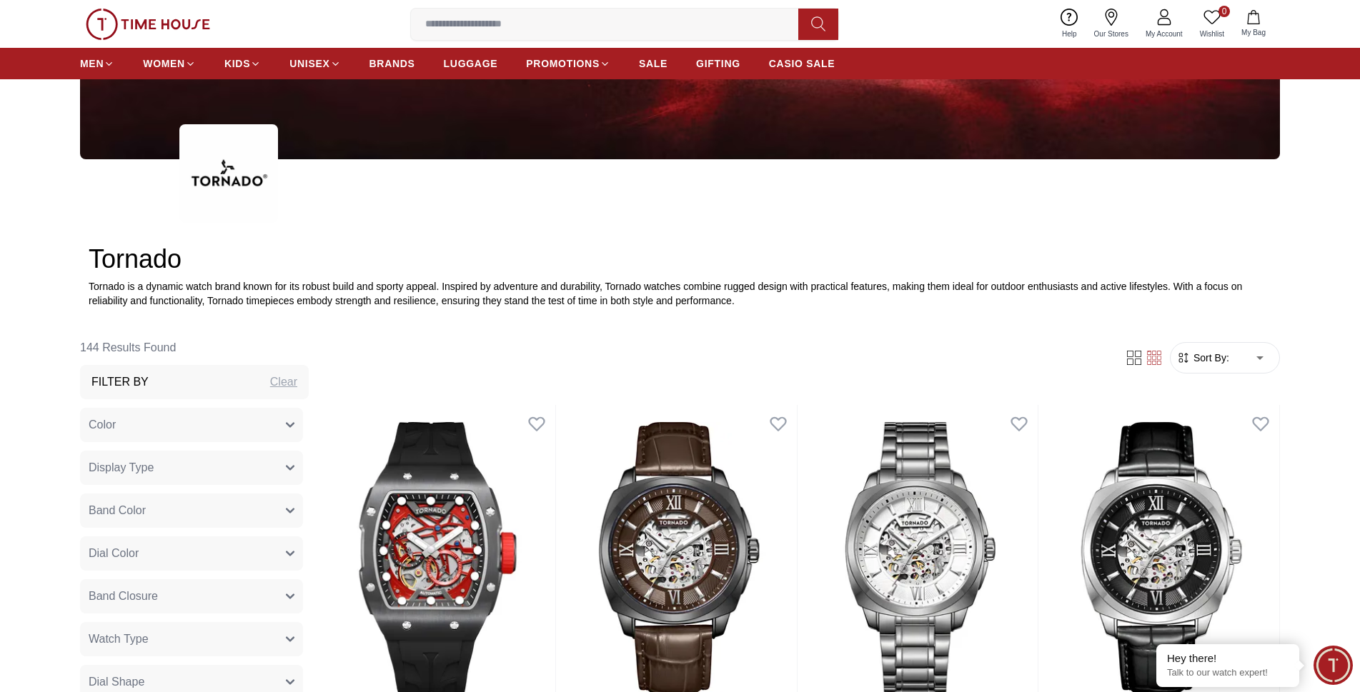
click at [286, 511] on icon "button" at bounding box center [289, 511] width 7 height 4
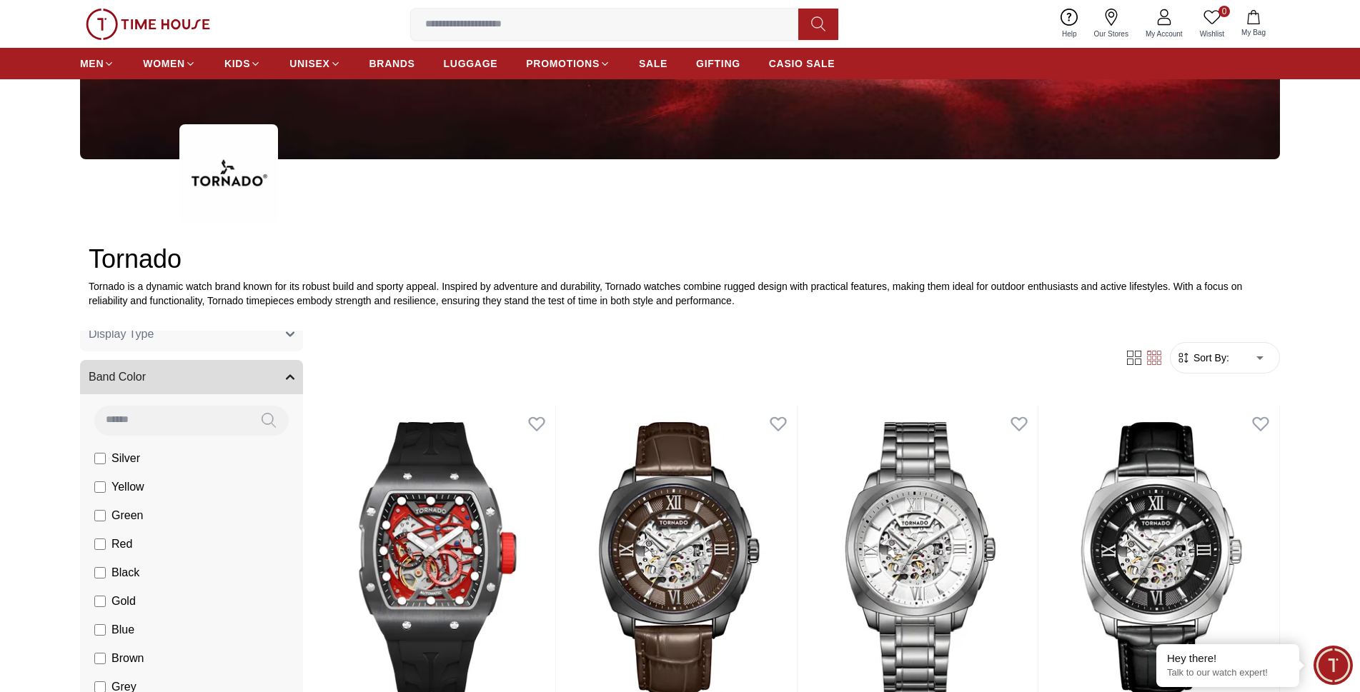
scroll to position [214, 0]
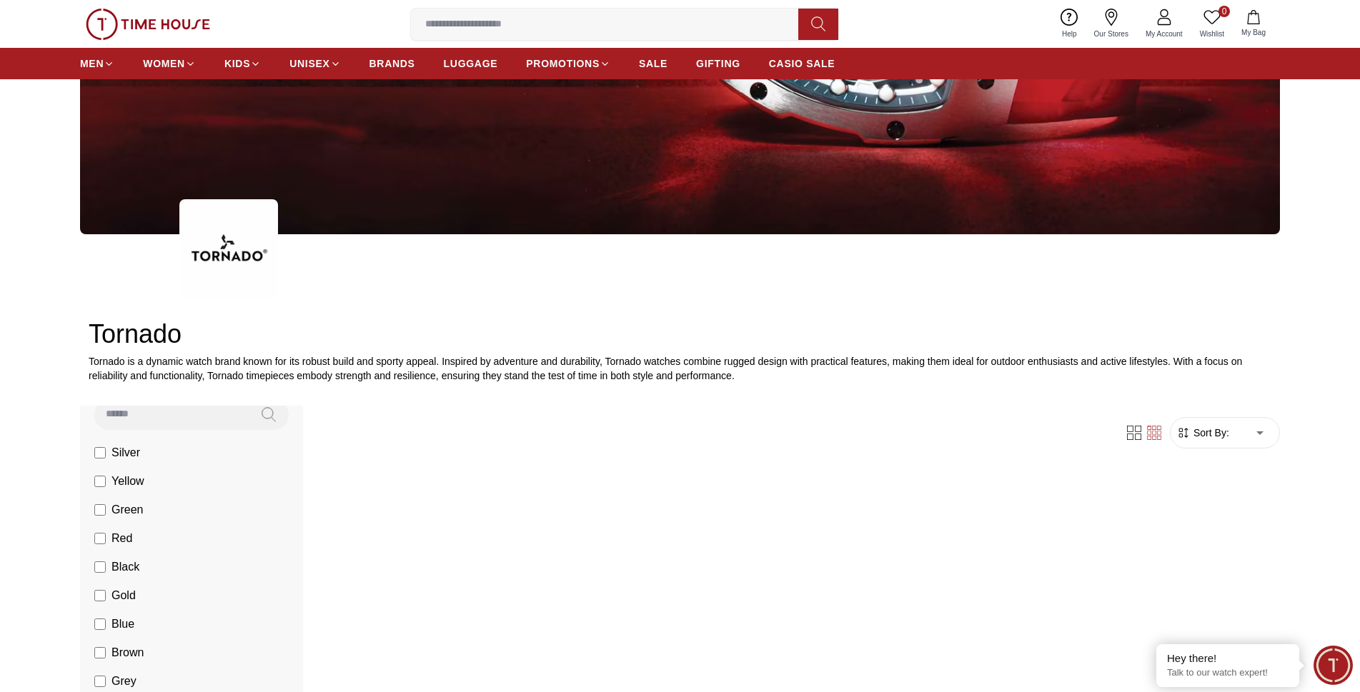
scroll to position [326, 0]
